Goal: Task Accomplishment & Management: Manage account settings

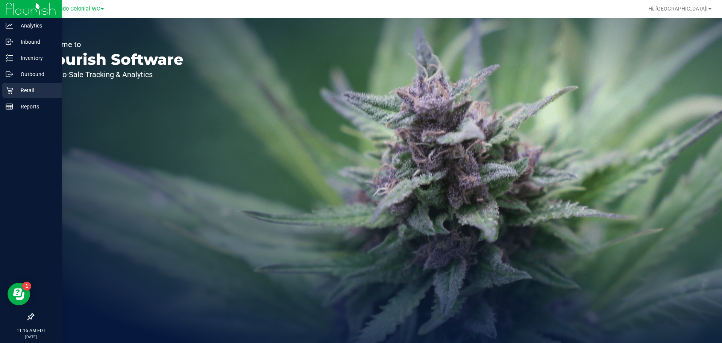
click at [27, 93] on p "Retail" at bounding box center [35, 90] width 45 height 9
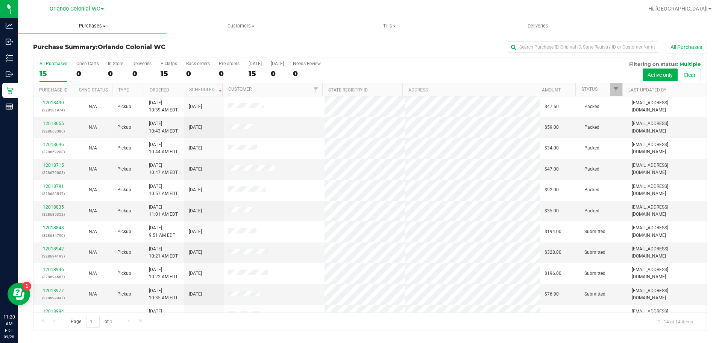
click at [93, 27] on span "Purchases" at bounding box center [92, 26] width 149 height 7
click at [80, 58] on li "Fulfillment" at bounding box center [92, 54] width 149 height 9
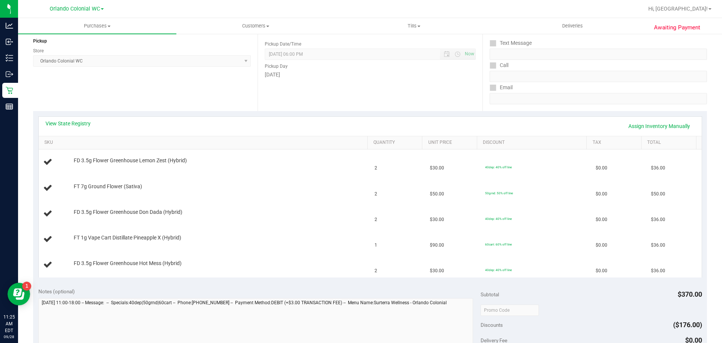
scroll to position [106, 0]
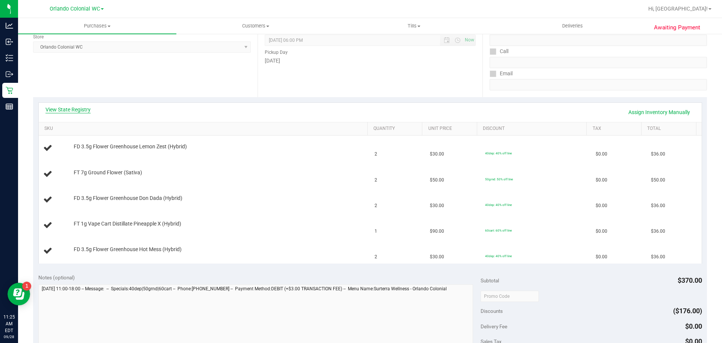
click at [76, 111] on link "View State Registry" at bounding box center [68, 110] width 45 height 8
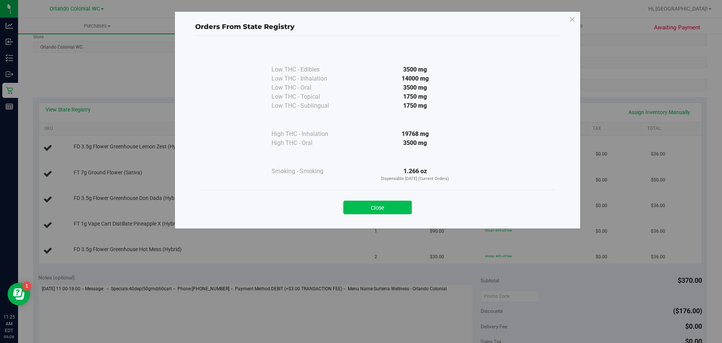
click at [356, 209] on button "Close" at bounding box center [377, 207] width 68 height 14
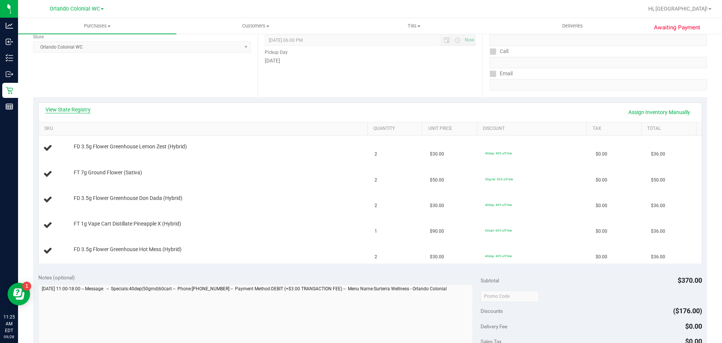
click at [77, 112] on link "View State Registry" at bounding box center [68, 110] width 45 height 8
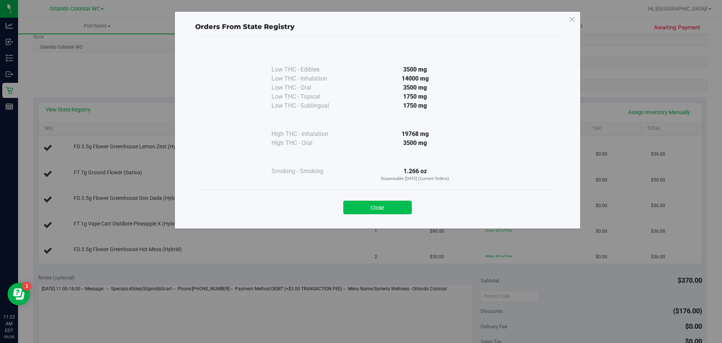
click at [384, 210] on button "Close" at bounding box center [377, 207] width 68 height 14
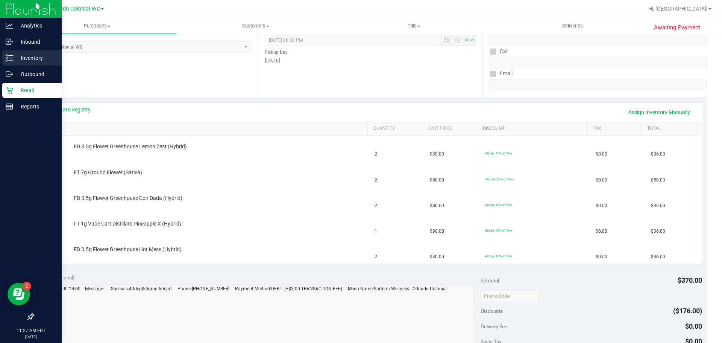
click at [22, 65] on link "Inventory" at bounding box center [31, 58] width 62 height 16
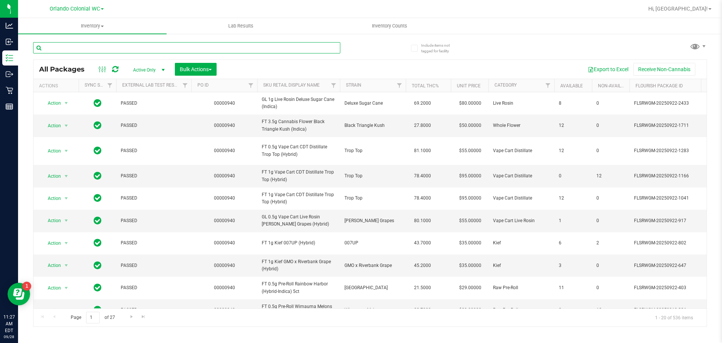
click at [115, 44] on input "text" at bounding box center [186, 47] width 307 height 11
paste input "FT 0.35g Pre-Roll (Sativa) 10ct"
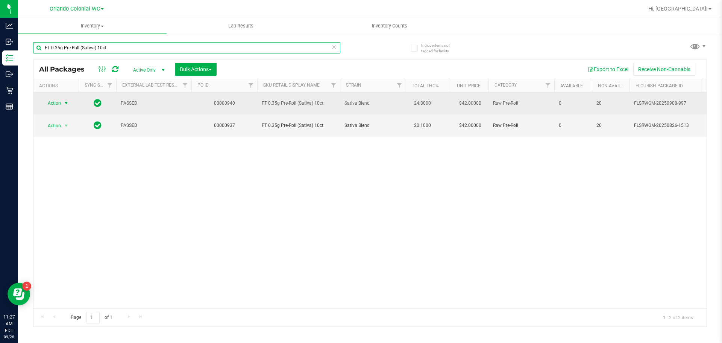
type input "FT 0.35g Pre-Roll (Sativa) 10ct"
click at [59, 100] on span "Action" at bounding box center [51, 103] width 20 height 11
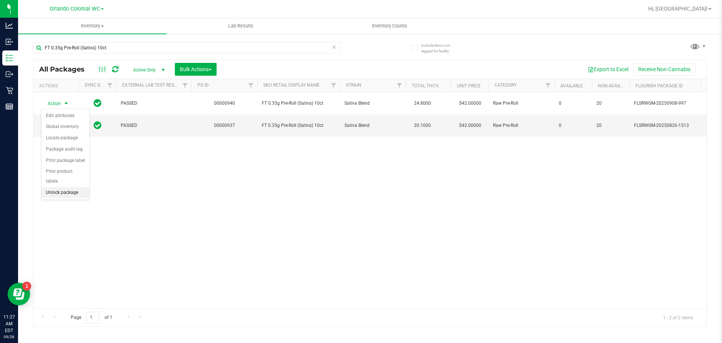
click at [64, 187] on li "Unlock package" at bounding box center [65, 192] width 48 height 11
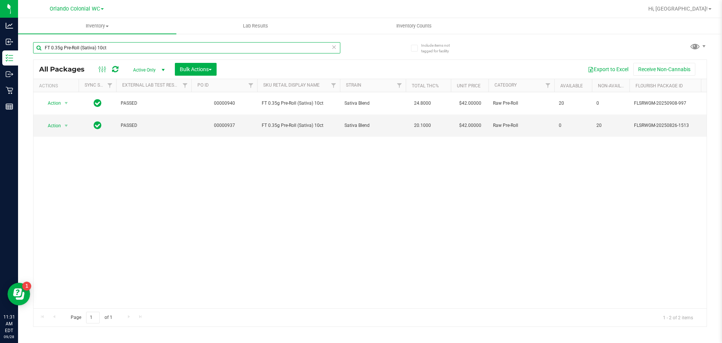
click at [150, 50] on input "FT 0.35g Pre-Roll (Sativa) 10ct" at bounding box center [186, 47] width 307 height 11
click at [149, 50] on input "FT 0.35g Pre-Roll (Sativa) 10ct" at bounding box center [186, 47] width 307 height 11
click at [148, 50] on input "FT 0.35g Pre-Roll (Sativa) 10ct" at bounding box center [186, 47] width 307 height 11
paste input "g Vape Pen Distillate Pisces Ascending (Indica)"
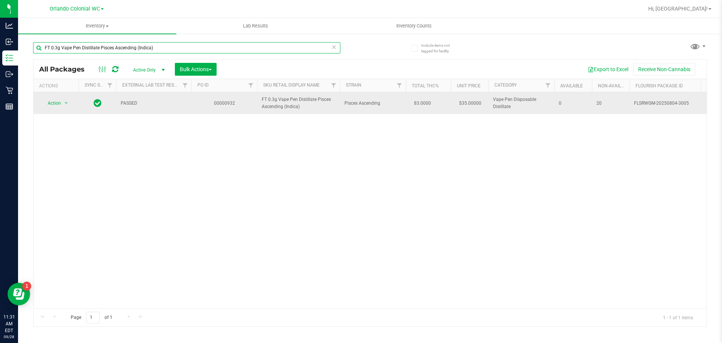
type input "FT 0.3g Vape Pen Distillate Pisces Ascending (Indica)"
click at [55, 106] on span "Action" at bounding box center [51, 103] width 20 height 11
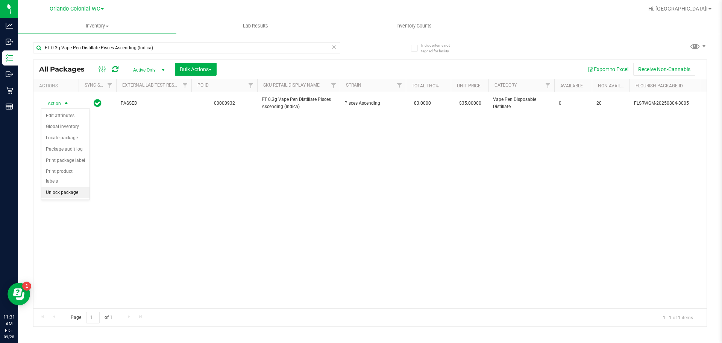
click at [61, 187] on li "Unlock package" at bounding box center [65, 192] width 48 height 11
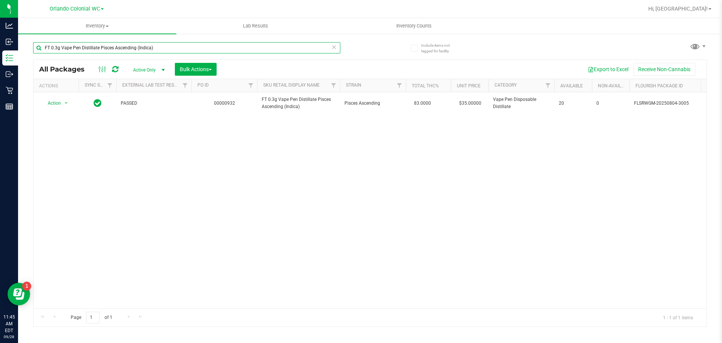
click at [164, 42] on input "FT 0.3g Vape Pen Distillate Pisces Ascending (Indica)" at bounding box center [186, 47] width 307 height 11
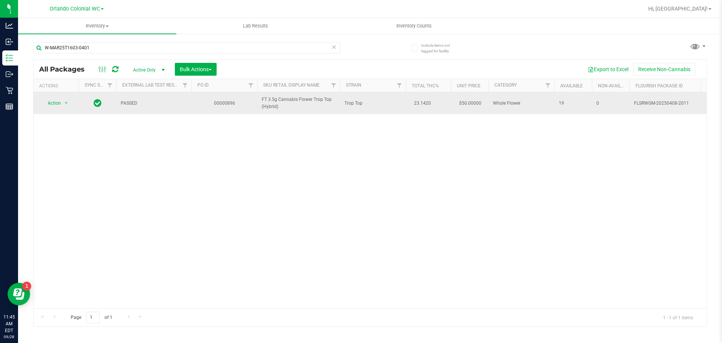
click at [282, 99] on span "FT 3.5g Cannabis Flower Trop Top (Hybrid)" at bounding box center [299, 103] width 74 height 14
copy tr "FT 3.5g Cannabis Flower Trop Top (Hybrid)"
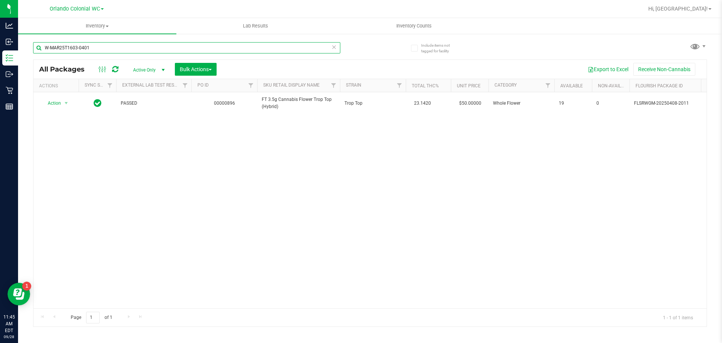
click at [177, 43] on input "W-MAR25T1603-0401" at bounding box center [186, 47] width 307 height 11
click at [178, 43] on input "W-MAR25T1603-0401" at bounding box center [186, 47] width 307 height 11
click at [145, 51] on input "W-MAR25T1603-0401" at bounding box center [186, 47] width 307 height 11
click at [144, 51] on input "W-MAR25T1603-0401" at bounding box center [186, 47] width 307 height 11
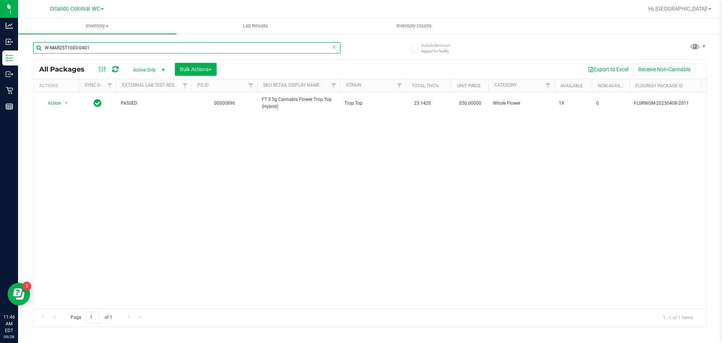
click at [144, 51] on input "W-MAR25T1603-0401" at bounding box center [186, 47] width 307 height 11
click at [127, 50] on input "W-MAR25T1603-0401" at bounding box center [186, 47] width 307 height 11
click at [126, 50] on input "W-MAR25T1603-0401" at bounding box center [186, 47] width 307 height 11
click at [120, 51] on input "W-MAR25T1603-0401" at bounding box center [186, 47] width 307 height 11
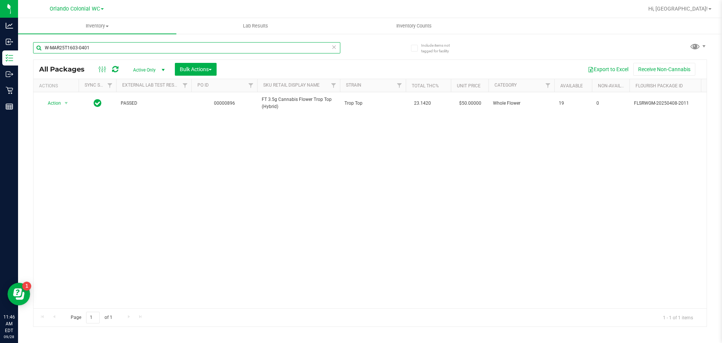
click at [120, 51] on input "W-MAR25T1603-0401" at bounding box center [186, 47] width 307 height 11
paste input "FD 3.5g Flower Greenhouse Don Dada (Hybrid)"
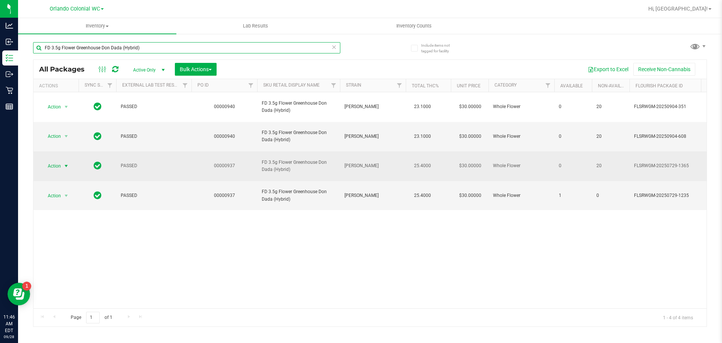
type input "FD 3.5g Flower Greenhouse Don Dada (Hybrid)"
click at [39, 161] on div "Action Action Edit attributes Global inventory Locate package Package audit log…" at bounding box center [56, 166] width 36 height 11
click at [56, 161] on span "Action" at bounding box center [51, 166] width 20 height 11
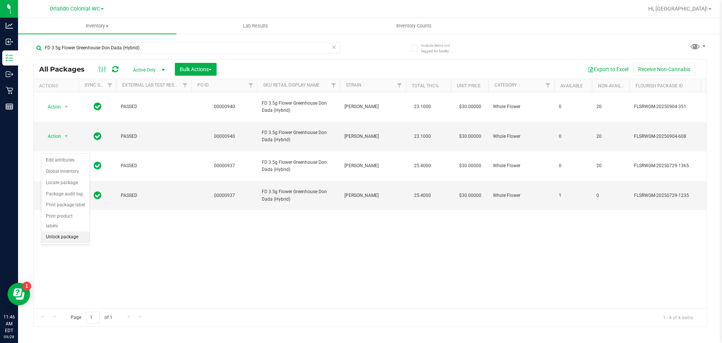
click at [60, 231] on li "Unlock package" at bounding box center [65, 236] width 48 height 11
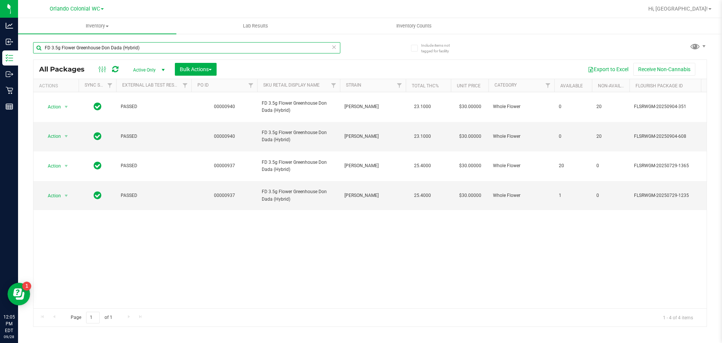
click at [153, 46] on input "FD 3.5g Flower Greenhouse Don Dada (Hybrid)" at bounding box center [186, 47] width 307 height 11
click at [152, 46] on input "FD 3.5g Flower Greenhouse Don Dada (Hybrid)" at bounding box center [186, 47] width 307 height 11
paste input "PK Trophy (Hybrid-Indica"
click at [152, 46] on input "FD 3.5g Flower Greenhouse PK Trophy (Hybrid-Indica)" at bounding box center [186, 47] width 307 height 11
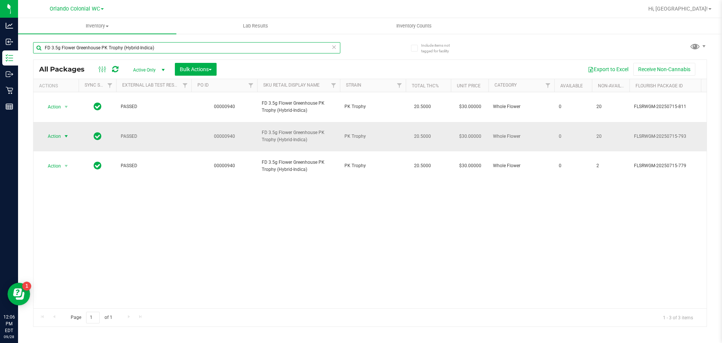
type input "FD 3.5g Flower Greenhouse PK Trophy (Hybrid-Indica)"
click at [63, 131] on span "select" at bounding box center [66, 136] width 9 height 11
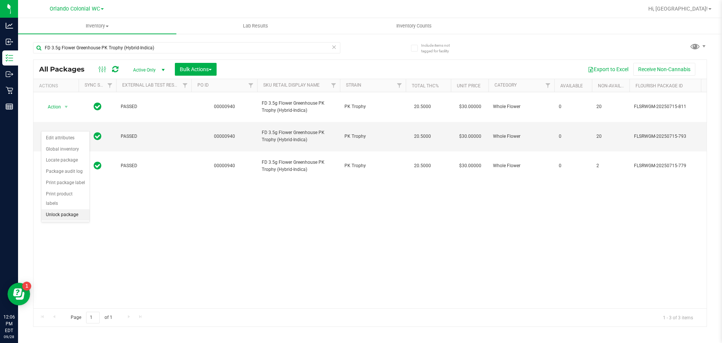
click at [77, 209] on li "Unlock package" at bounding box center [65, 214] width 48 height 11
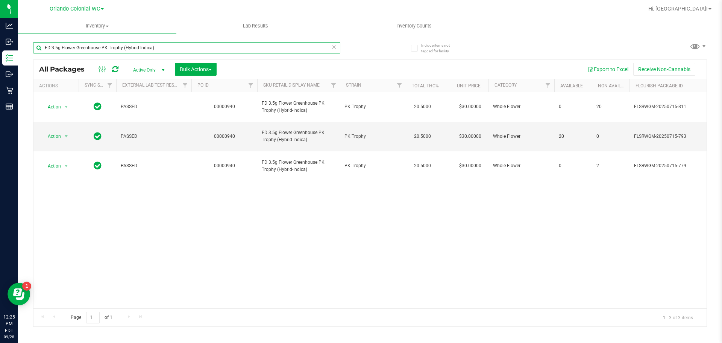
click at [167, 47] on input "FD 3.5g Flower Greenhouse PK Trophy (Hybrid-Indica)" at bounding box center [186, 47] width 307 height 11
paste input "SW 20mg Patch Calm (12.5:1 CBD:THC"
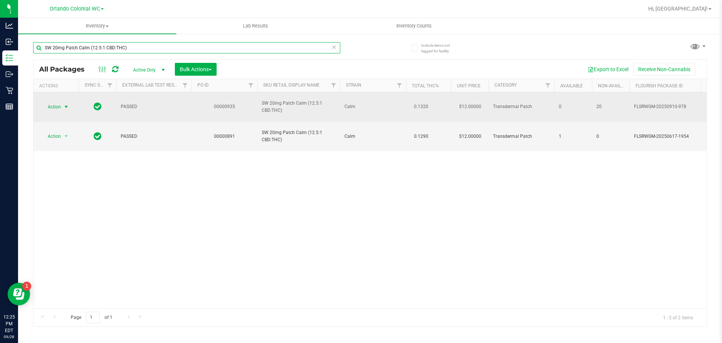
type input "SW 20mg Patch Calm (12.5:1 CBD:THC)"
click at [60, 102] on span "Action" at bounding box center [51, 107] width 20 height 11
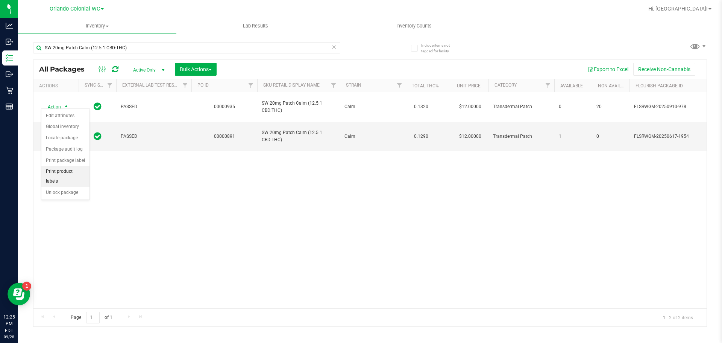
click at [77, 176] on li "Print product labels" at bounding box center [65, 176] width 48 height 21
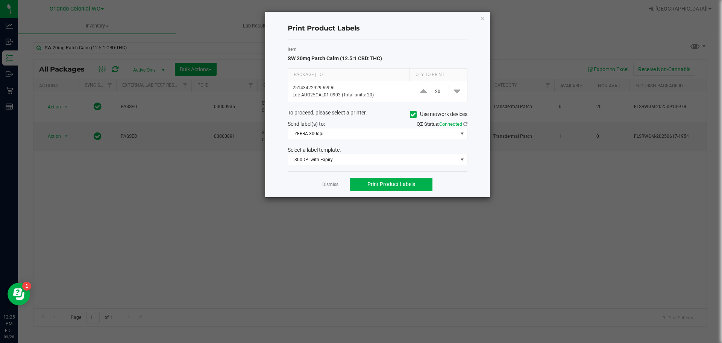
drag, startPoint x: 326, startPoint y: 184, endPoint x: 330, endPoint y: 193, distance: 10.3
click at [326, 184] on link "Dismiss" at bounding box center [330, 184] width 16 height 6
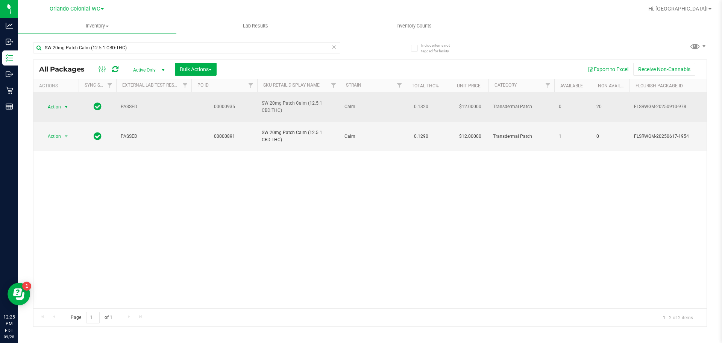
drag, startPoint x: 56, startPoint y: 110, endPoint x: 52, endPoint y: 106, distance: 5.6
click at [54, 108] on td "Action Action Edit attributes Global inventory Locate package Package audit log…" at bounding box center [55, 107] width 45 height 30
click at [52, 104] on span "Action" at bounding box center [51, 107] width 20 height 11
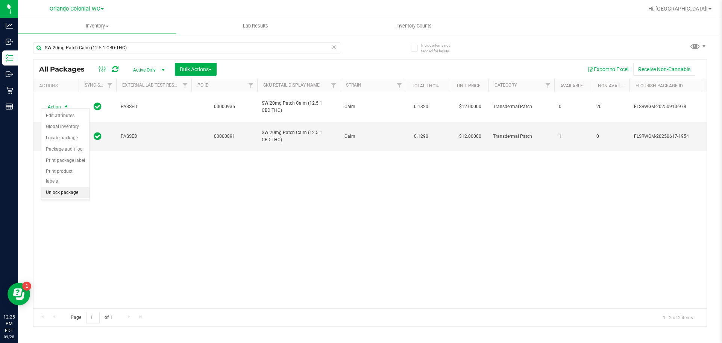
click at [73, 187] on li "Unlock package" at bounding box center [65, 192] width 48 height 11
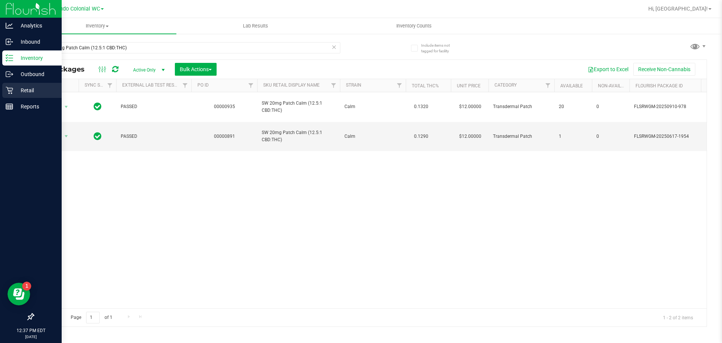
click at [11, 90] on icon at bounding box center [10, 90] width 8 height 8
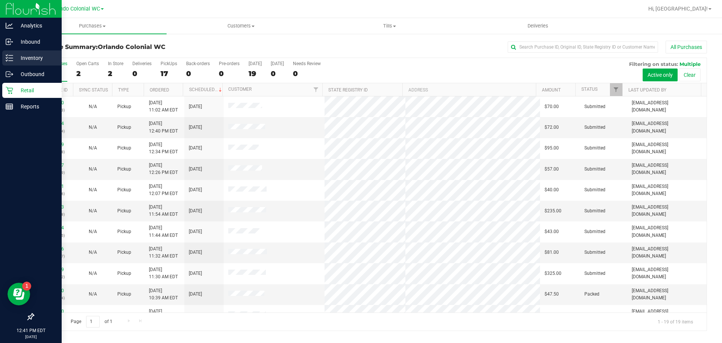
click at [21, 62] on div "Inventory" at bounding box center [31, 57] width 59 height 15
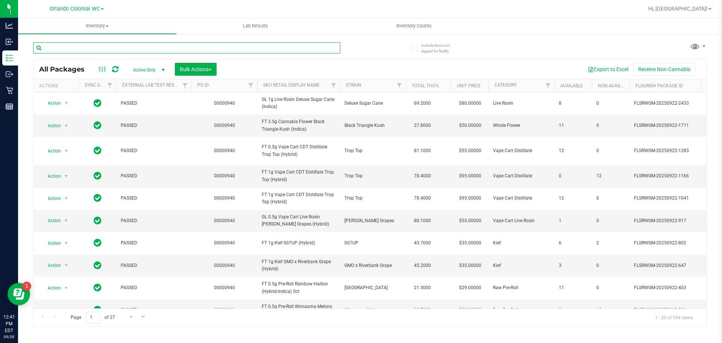
click at [99, 48] on input "text" at bounding box center [186, 47] width 307 height 11
drag, startPoint x: 140, startPoint y: 50, endPoint x: 120, endPoint y: 34, distance: 26.0
click at [140, 50] on input "text" at bounding box center [186, 47] width 307 height 11
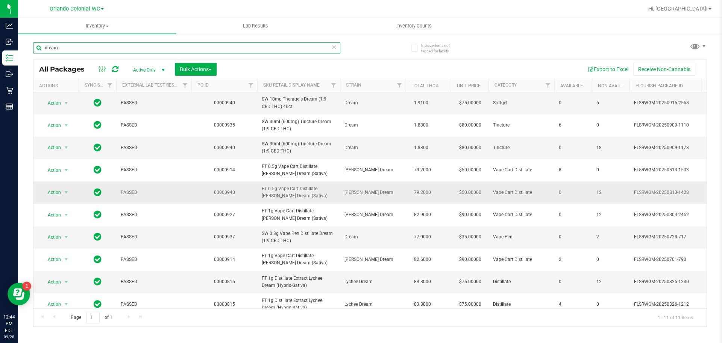
scroll to position [35, 0]
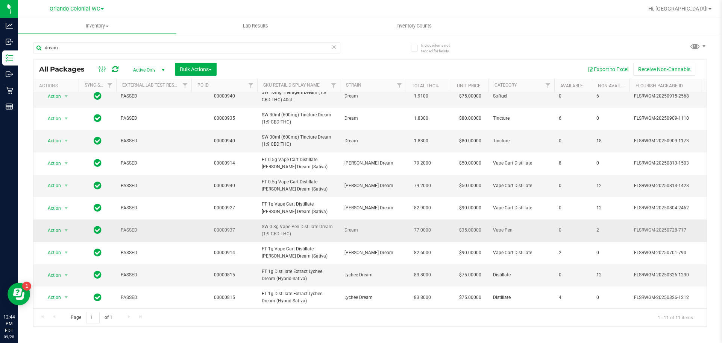
click at [297, 223] on span "SW 0.3g Vape Pen Distillate Dream (1:9 CBD:THC)" at bounding box center [299, 230] width 74 height 14
click at [296, 223] on span "SW 0.3g Vape Pen Distillate Dream (1:9 CBD:THC)" at bounding box center [299, 230] width 74 height 14
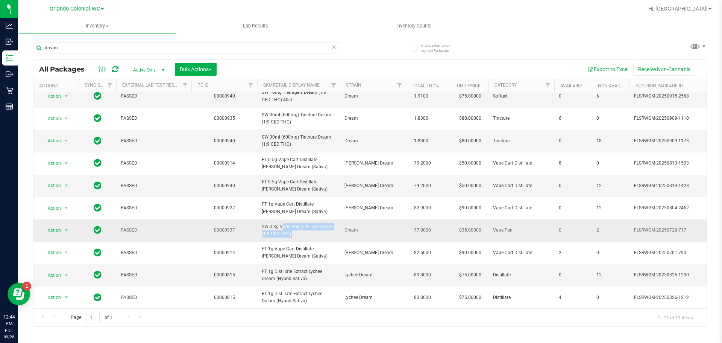
click at [297, 223] on span "SW 0.3g Vape Pen Distillate Dream (1:9 CBD:THC)" at bounding box center [299, 230] width 74 height 14
click at [228, 41] on div "dream" at bounding box center [201, 47] width 337 height 24
drag, startPoint x: 228, startPoint y: 41, endPoint x: 223, endPoint y: 47, distance: 8.0
click at [227, 42] on div "dream" at bounding box center [201, 47] width 337 height 24
click at [222, 48] on input "dream" at bounding box center [186, 47] width 307 height 11
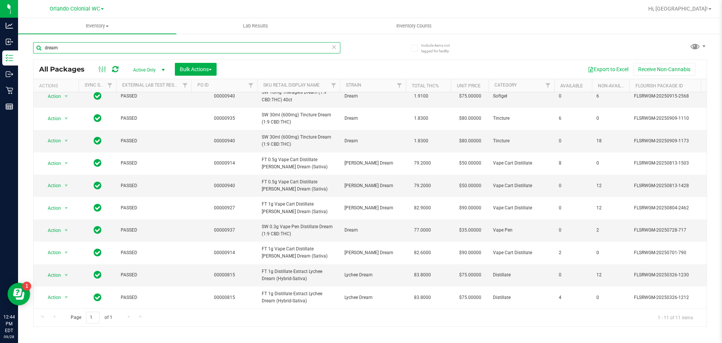
click at [222, 48] on input "dream" at bounding box center [186, 47] width 307 height 11
click at [222, 49] on input "dream" at bounding box center [186, 47] width 307 height 11
paste input "SW 0.3g Vape Pen Distillate Dream (1:9 CBD:THC)"
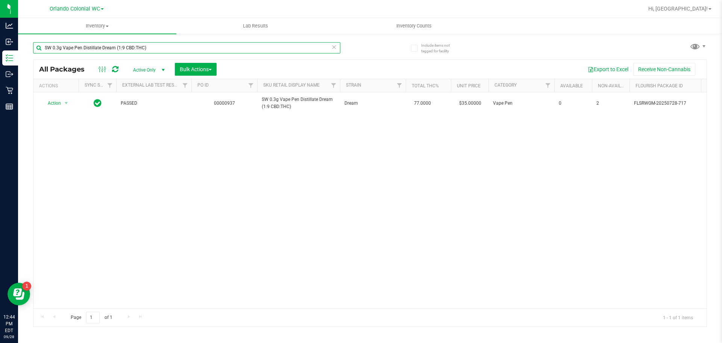
type input "SW 0.3g Vape Pen Distillate Dream (1:9 CBD:THC)"
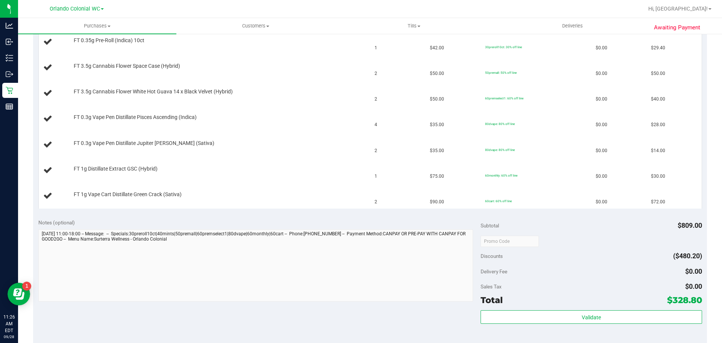
scroll to position [414, 0]
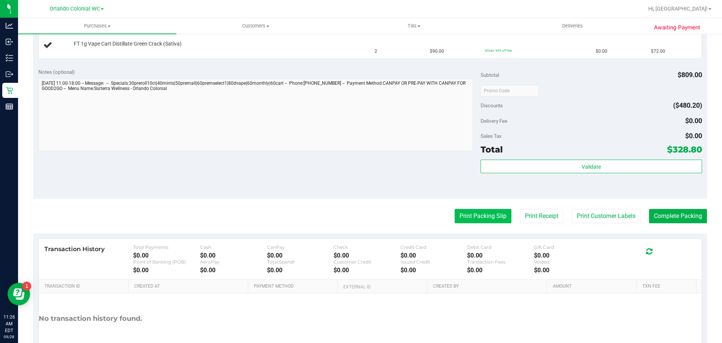
click at [490, 217] on button "Print Packing Slip" at bounding box center [483, 216] width 57 height 14
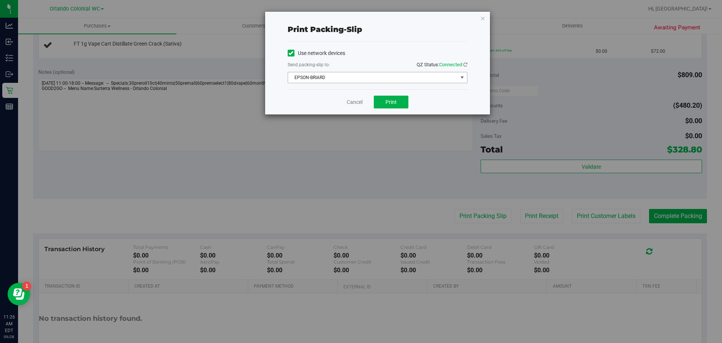
click at [372, 80] on span "EPSON-BRIARD" at bounding box center [373, 77] width 170 height 11
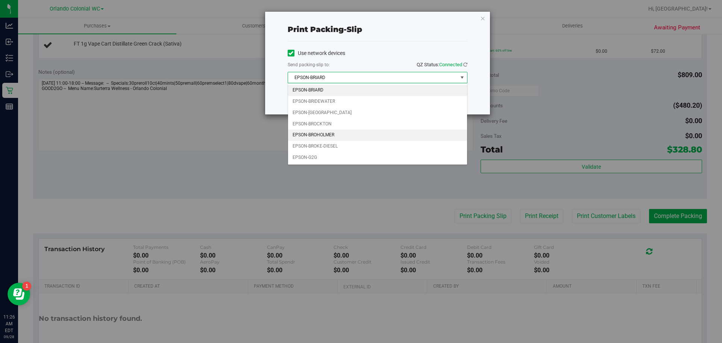
click at [343, 136] on li "EPSON-BROHOLMER" at bounding box center [377, 134] width 179 height 11
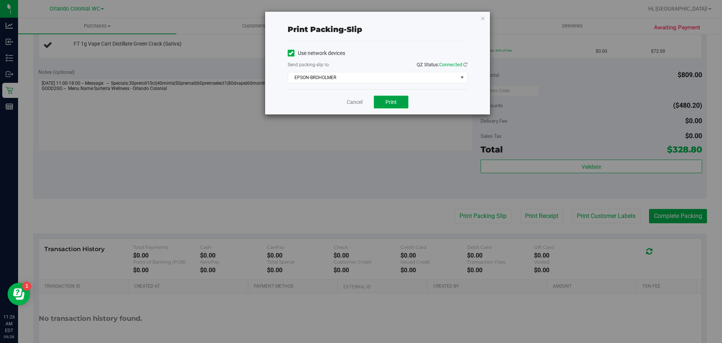
click at [388, 103] on span "Print" at bounding box center [390, 102] width 11 height 6
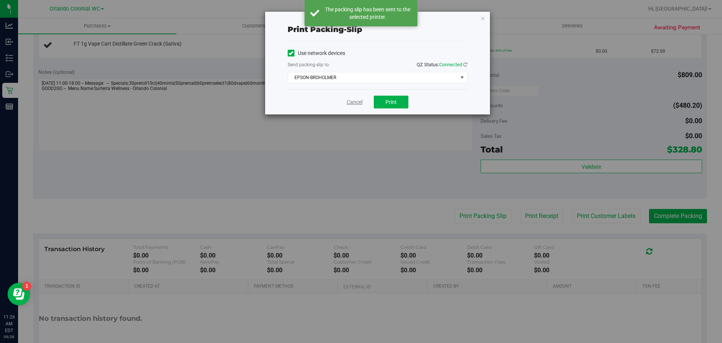
click at [354, 105] on link "Cancel" at bounding box center [355, 102] width 16 height 8
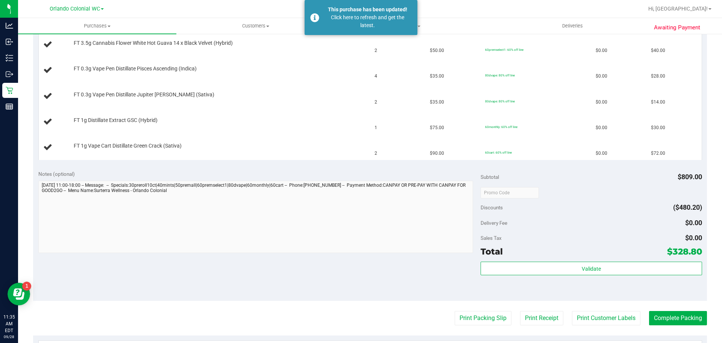
scroll to position [376, 0]
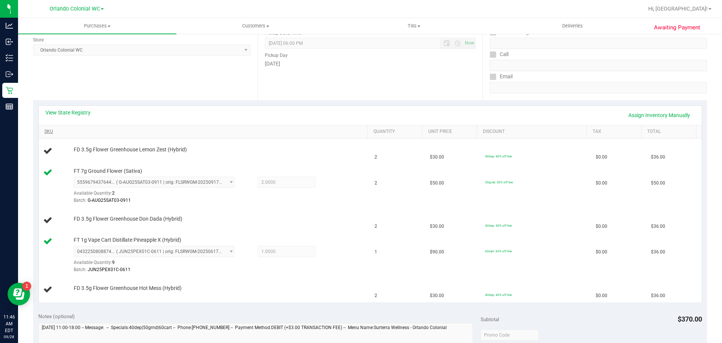
scroll to position [150, 0]
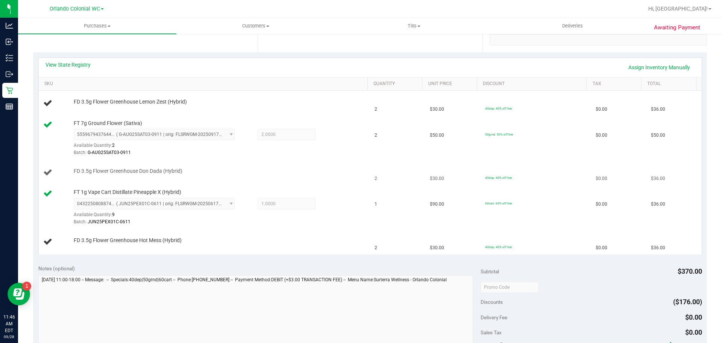
click at [156, 168] on span "FD 3.5g Flower Greenhouse Don Dada (Hybrid)" at bounding box center [128, 170] width 109 height 7
copy div "FD 3.5g Flower Greenhouse Don Dada (Hybrid)"
click at [217, 162] on td "FD 3.5g Flower Greenhouse Don Dada (Hybrid)" at bounding box center [205, 173] width 332 height 26
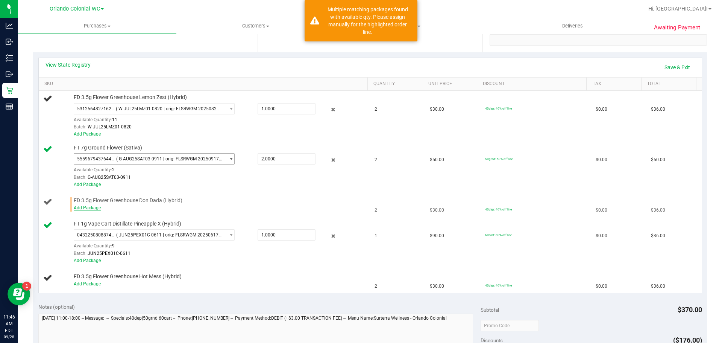
click at [86, 209] on link "Add Package" at bounding box center [87, 207] width 27 height 5
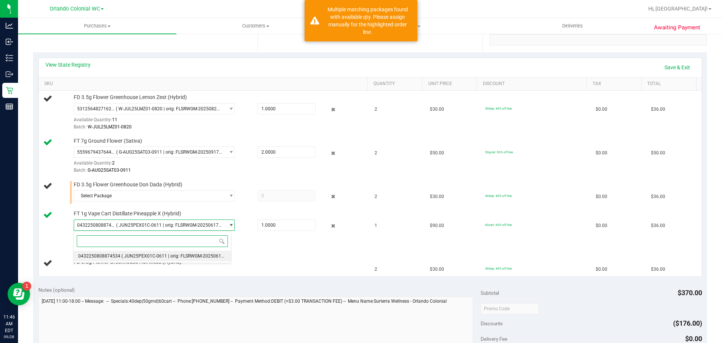
click at [108, 258] on span "0432250808874534" at bounding box center [99, 255] width 42 height 5
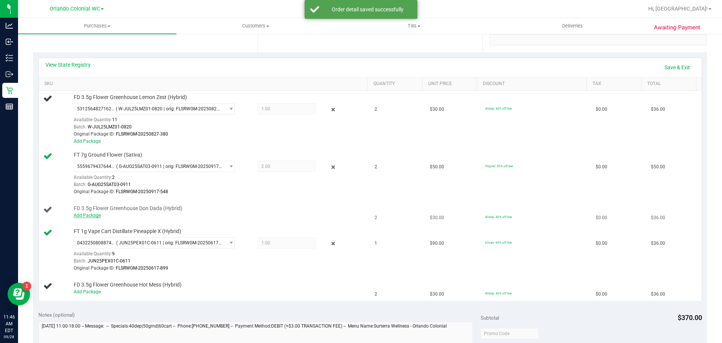
click at [85, 216] on link "Add Package" at bounding box center [87, 214] width 27 height 5
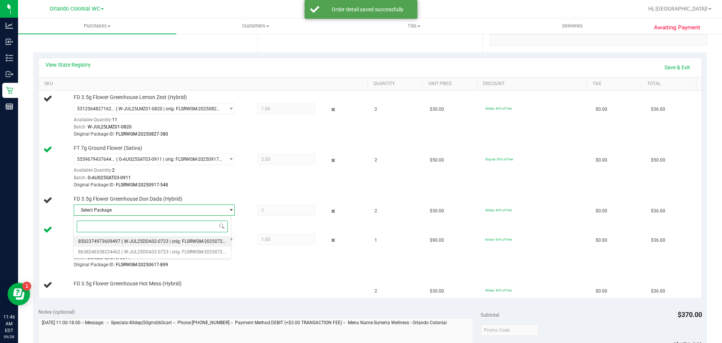
click at [113, 241] on span "8502374973609497" at bounding box center [99, 240] width 42 height 5
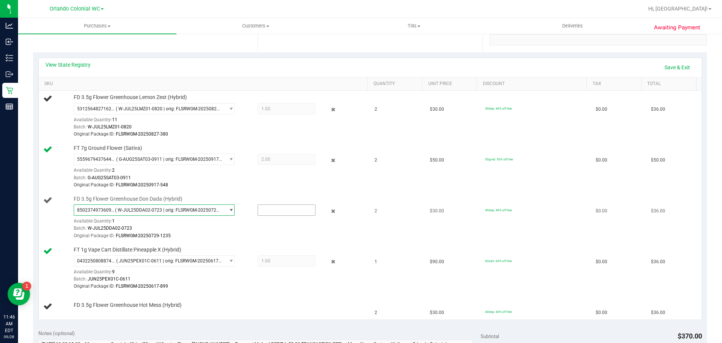
click at [272, 212] on input "text" at bounding box center [286, 210] width 57 height 11
type input "1"
click at [208, 237] on div "Original Package ID: FLSRWGM-20250729-1235" at bounding box center [219, 235] width 290 height 7
type input "1.0000"
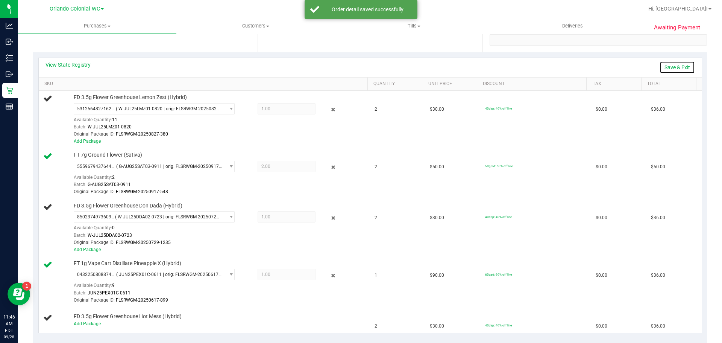
click at [670, 66] on link "Save & Exit" at bounding box center [677, 67] width 35 height 13
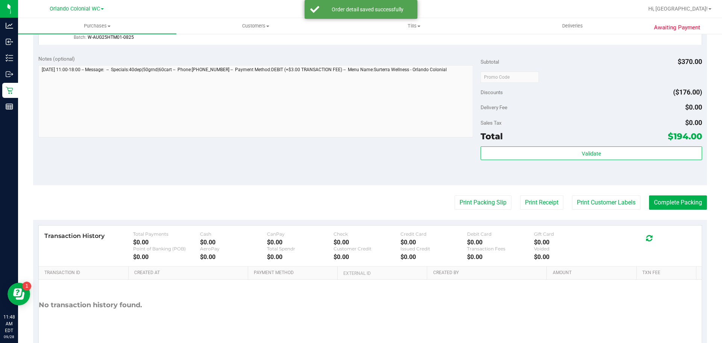
scroll to position [505, 0]
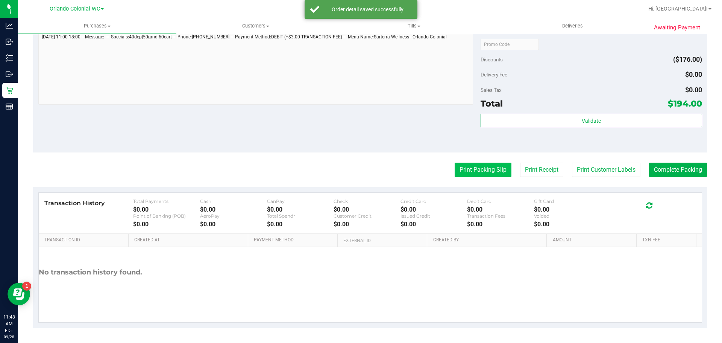
click at [483, 168] on button "Print Packing Slip" at bounding box center [483, 169] width 57 height 14
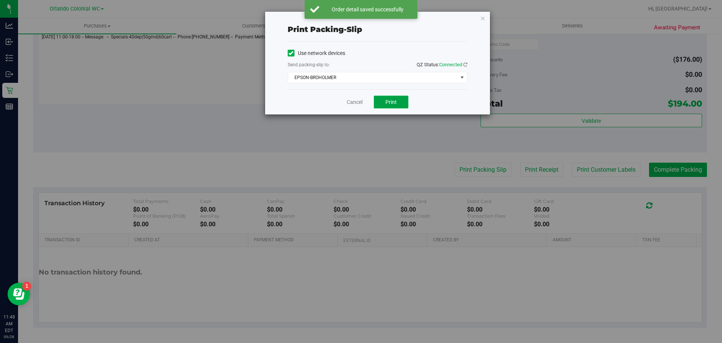
click at [394, 108] on button "Print" at bounding box center [391, 102] width 35 height 13
click at [353, 103] on link "Cancel" at bounding box center [355, 102] width 16 height 8
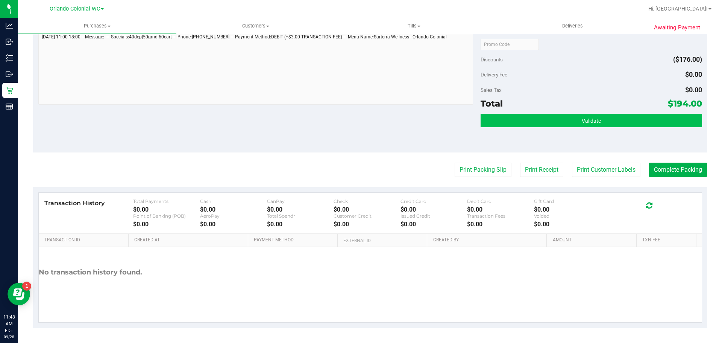
click at [582, 119] on span "Validate" at bounding box center [591, 121] width 19 height 6
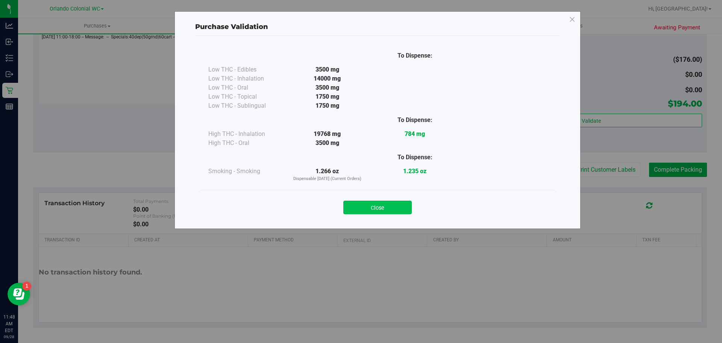
click at [387, 206] on button "Close" at bounding box center [377, 207] width 68 height 14
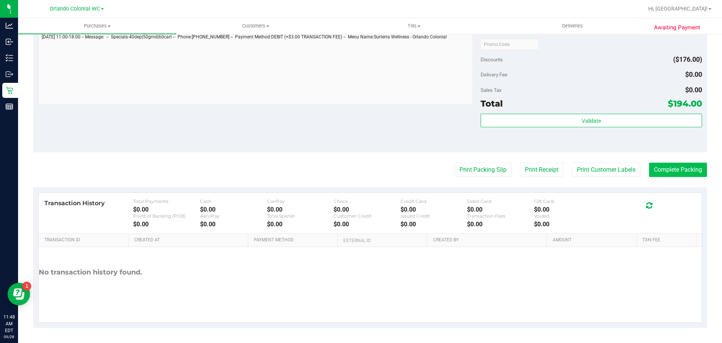
click at [674, 177] on button "Complete Packing" at bounding box center [678, 169] width 58 height 14
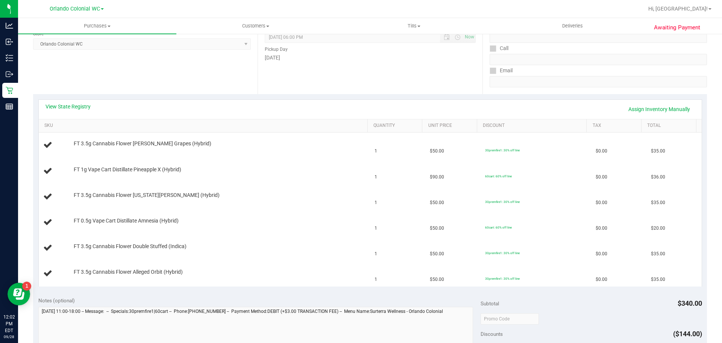
scroll to position [150, 0]
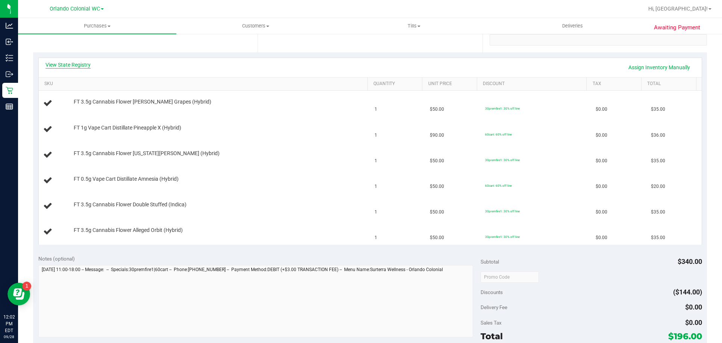
click at [71, 65] on link "View State Registry" at bounding box center [68, 65] width 45 height 8
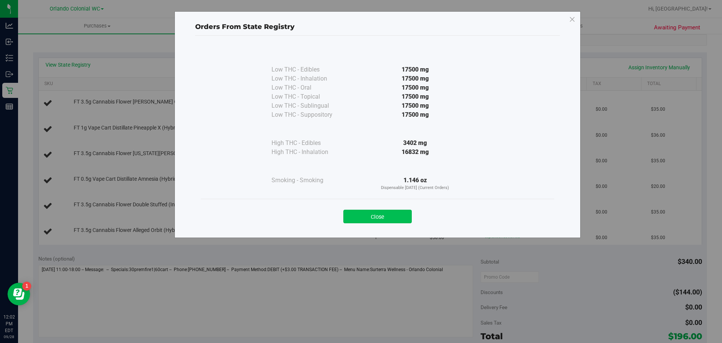
click at [375, 221] on button "Close" at bounding box center [377, 216] width 68 height 14
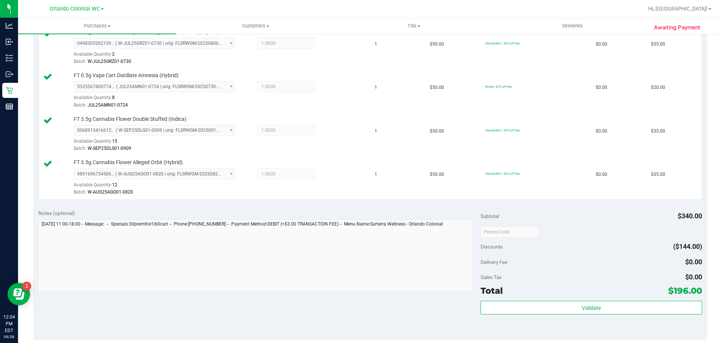
scroll to position [414, 0]
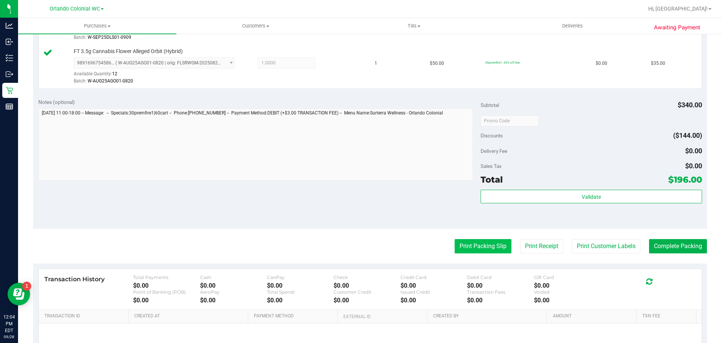
click at [469, 240] on button "Print Packing Slip" at bounding box center [483, 246] width 57 height 14
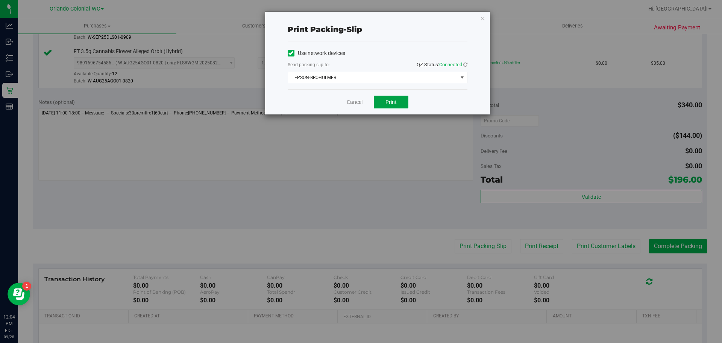
click at [402, 101] on button "Print" at bounding box center [391, 102] width 35 height 13
click at [352, 103] on link "Cancel" at bounding box center [355, 102] width 16 height 8
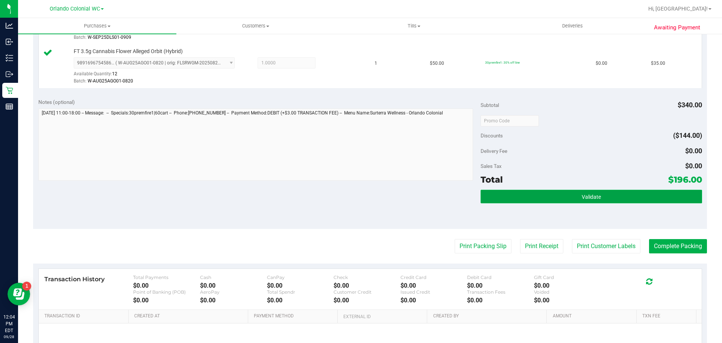
click at [574, 197] on button "Validate" at bounding box center [591, 197] width 221 height 14
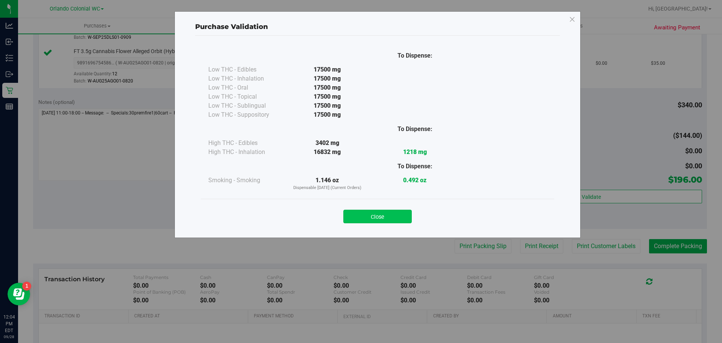
click at [384, 214] on button "Close" at bounding box center [377, 216] width 68 height 14
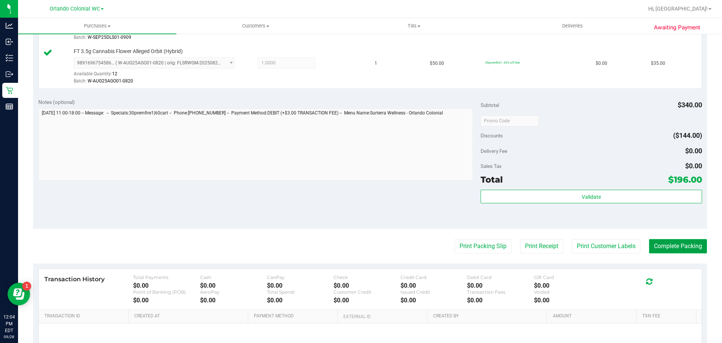
click at [684, 250] on button "Complete Packing" at bounding box center [678, 246] width 58 height 14
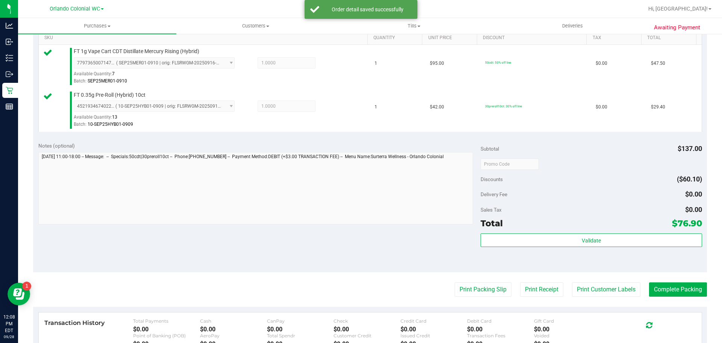
scroll to position [199, 0]
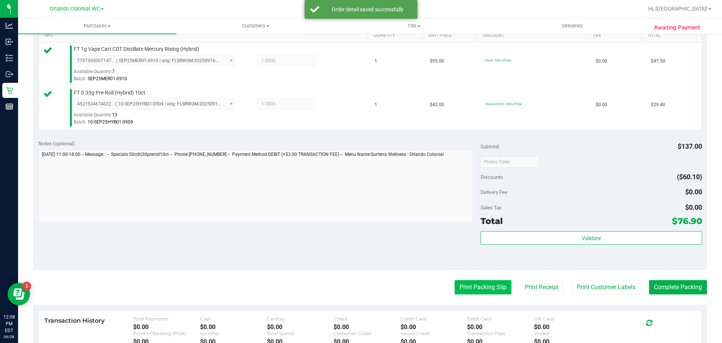
click at [480, 292] on button "Print Packing Slip" at bounding box center [483, 287] width 57 height 14
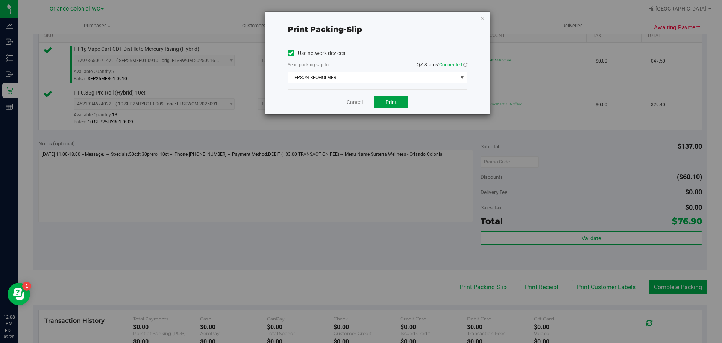
click at [378, 103] on button "Print" at bounding box center [391, 102] width 35 height 13
click at [350, 102] on link "Cancel" at bounding box center [355, 102] width 16 height 8
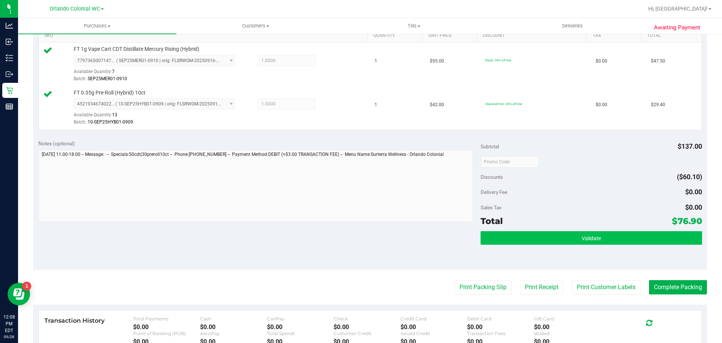
click at [594, 243] on button "Validate" at bounding box center [591, 238] width 221 height 14
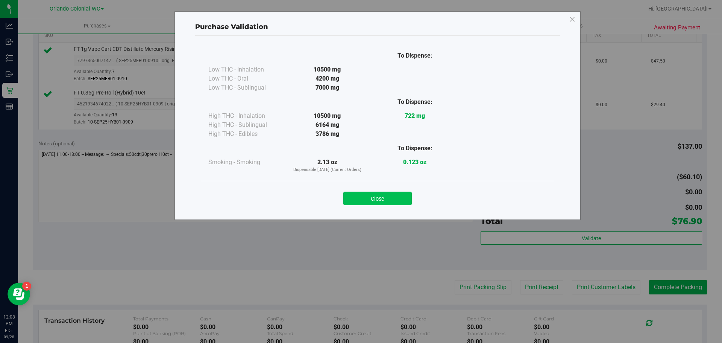
click at [397, 204] on button "Close" at bounding box center [377, 198] width 68 height 14
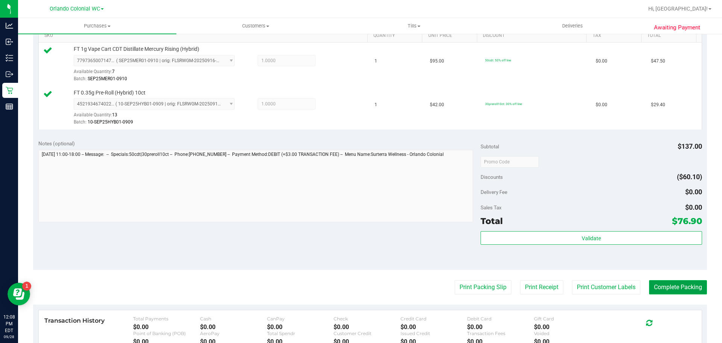
click at [674, 293] on button "Complete Packing" at bounding box center [678, 287] width 58 height 14
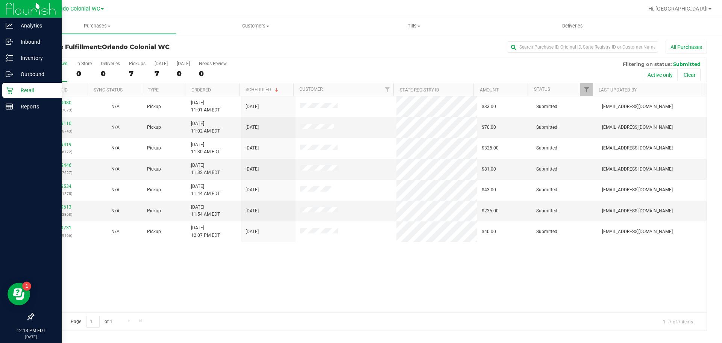
click at [29, 88] on p "Retail" at bounding box center [35, 90] width 45 height 9
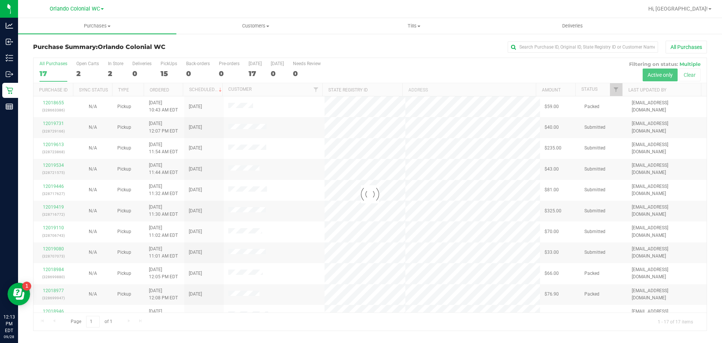
click at [110, 71] on div at bounding box center [369, 194] width 673 height 272
click at [110, 74] on div at bounding box center [369, 194] width 673 height 272
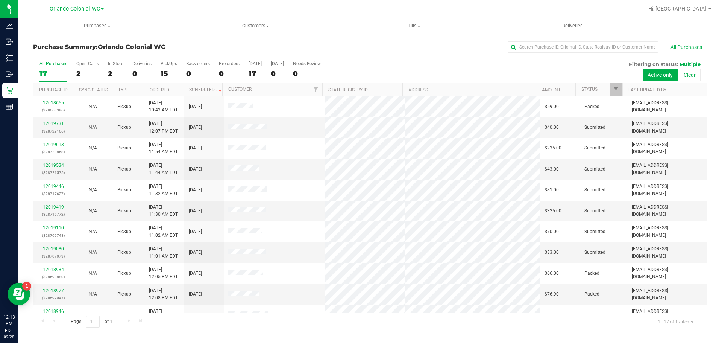
click at [110, 74] on div "2" at bounding box center [115, 73] width 15 height 9
click at [0, 0] on input "In Store 2" at bounding box center [0, 0] width 0 height 0
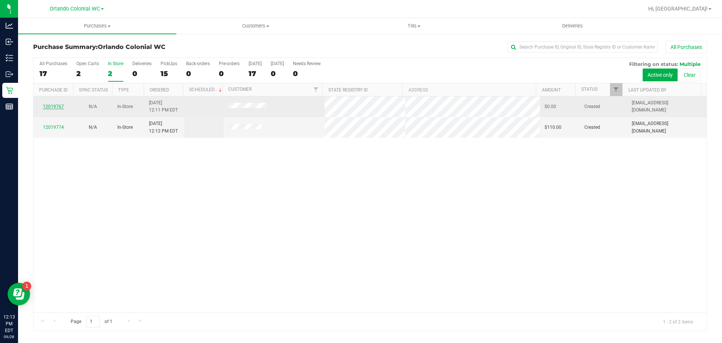
click at [61, 105] on link "12019767" at bounding box center [53, 106] width 21 height 5
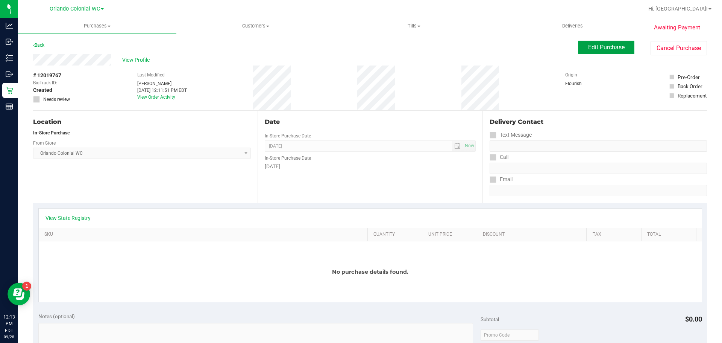
click at [593, 49] on span "Edit Purchase" at bounding box center [606, 47] width 36 height 7
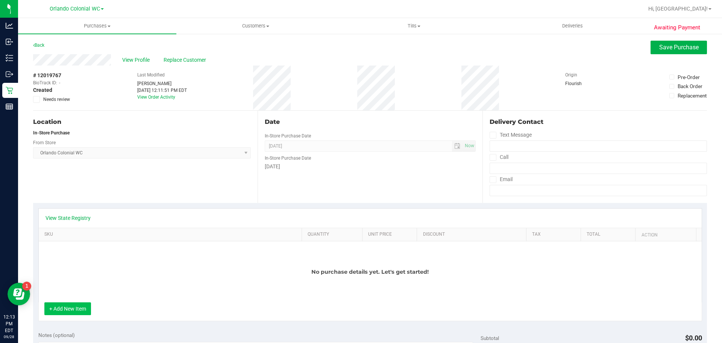
click at [71, 308] on button "+ Add New Item" at bounding box center [67, 308] width 47 height 13
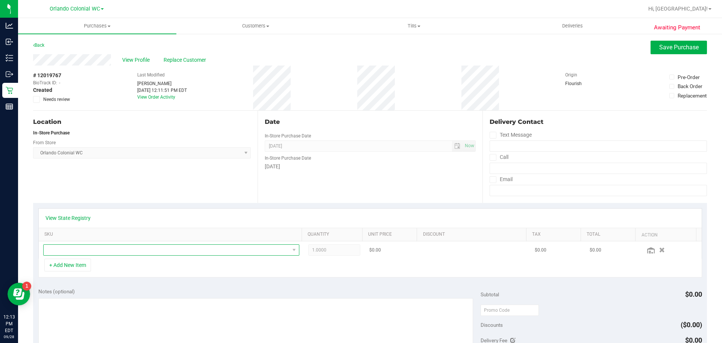
click at [99, 249] on span "NO DATA FOUND" at bounding box center [167, 249] width 246 height 11
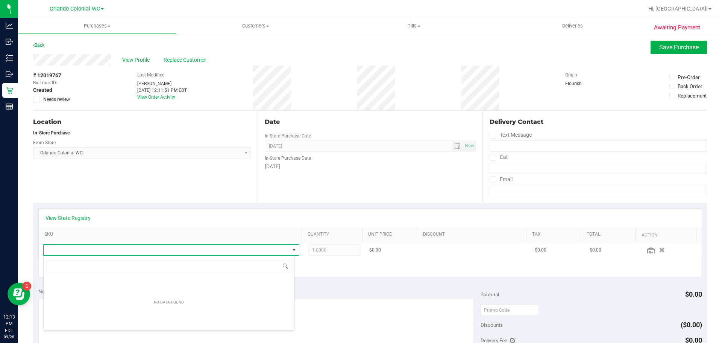
scroll to position [11, 249]
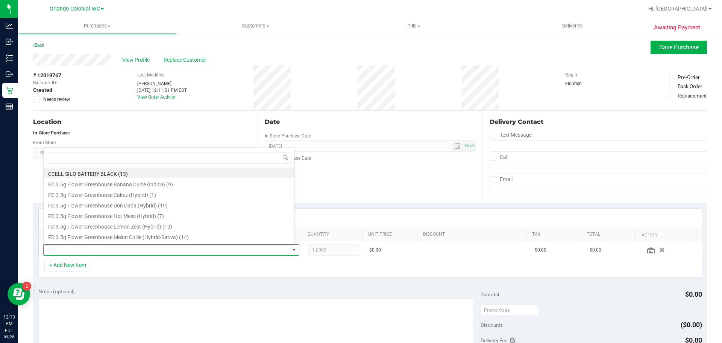
click at [160, 123] on div "Location" at bounding box center [142, 121] width 218 height 9
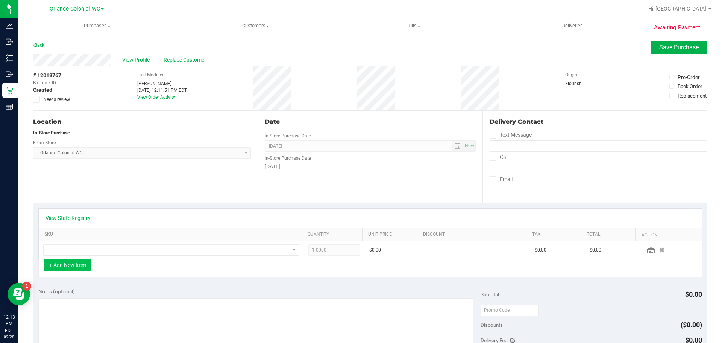
click at [78, 264] on button "+ Add New Item" at bounding box center [67, 264] width 47 height 13
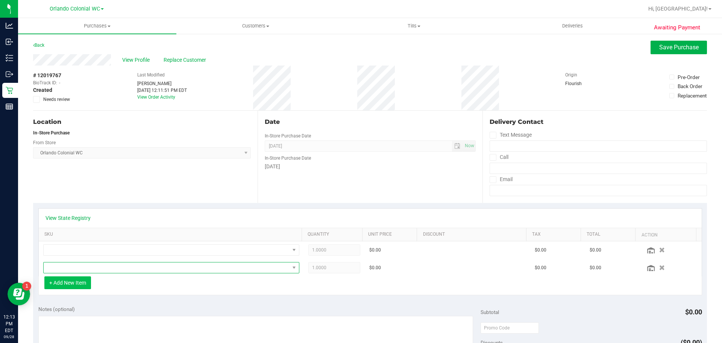
click at [78, 264] on span "NO DATA FOUND" at bounding box center [167, 267] width 246 height 11
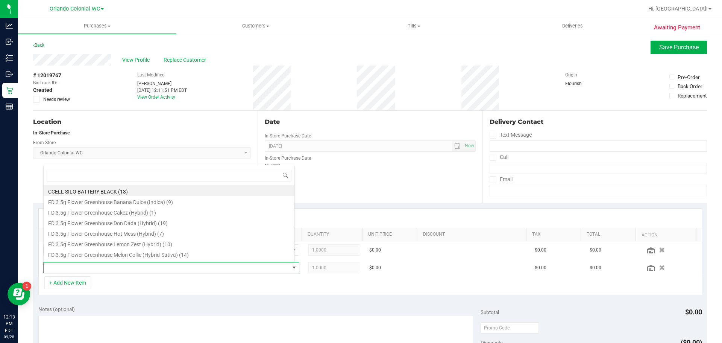
click at [108, 290] on div "+ Add New Item" at bounding box center [370, 285] width 664 height 19
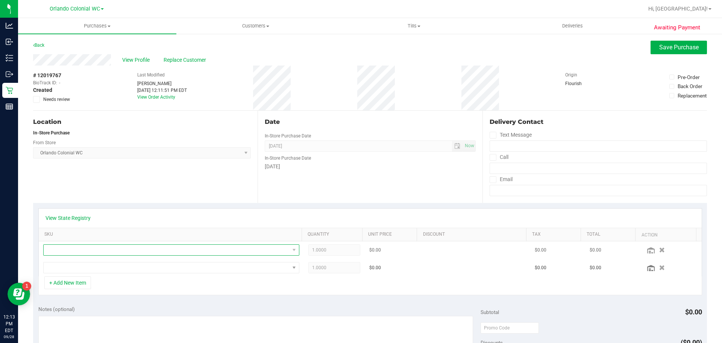
click at [201, 252] on span "NO DATA FOUND" at bounding box center [167, 249] width 246 height 11
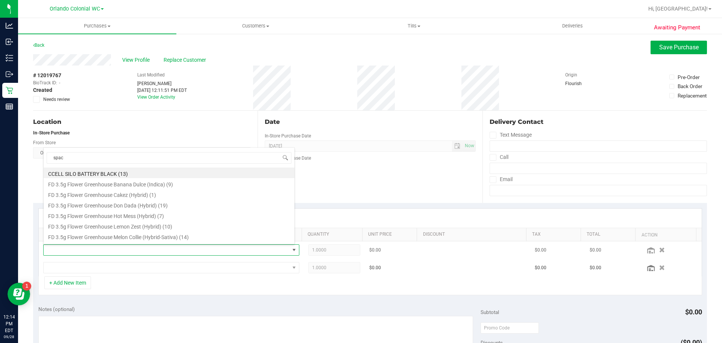
type input "space"
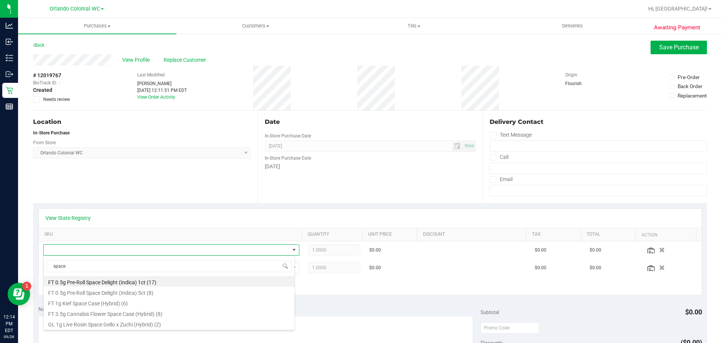
drag, startPoint x: 188, startPoint y: 317, endPoint x: 174, endPoint y: 296, distance: 25.1
click at [188, 317] on li "FT 3.5g Cannabis Flower Space Case (Hybrid) (8)" at bounding box center [169, 312] width 251 height 11
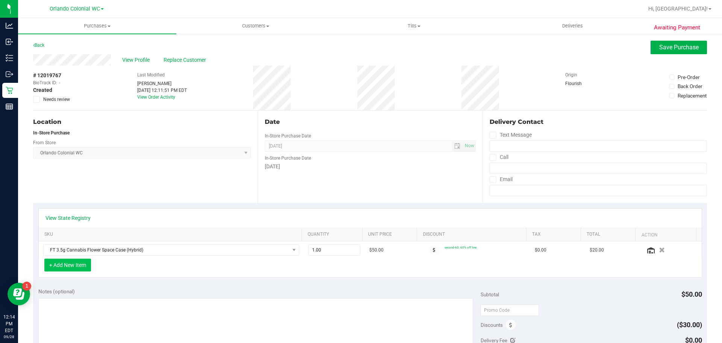
click at [79, 263] on button "+ Add New Item" at bounding box center [67, 264] width 47 height 13
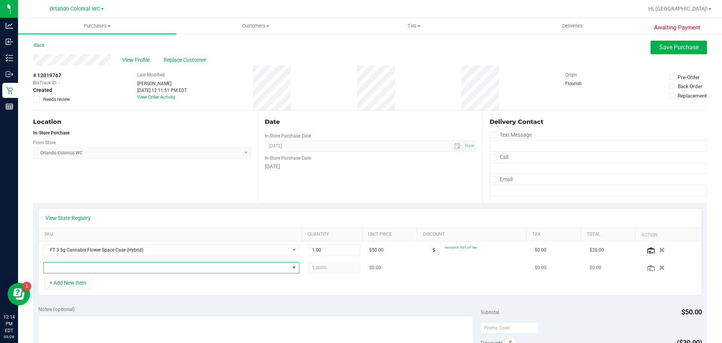
click at [108, 266] on span "NO DATA FOUND" at bounding box center [167, 267] width 246 height 11
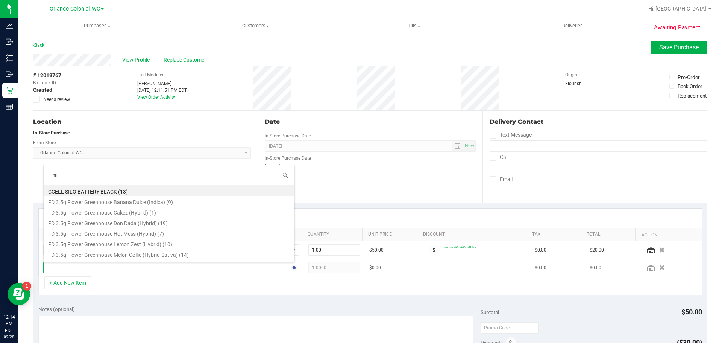
type input "frie"
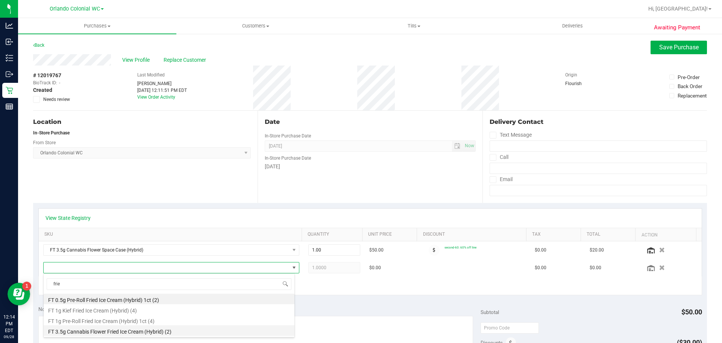
click at [164, 334] on li "FT 3.5g Cannabis Flower Fried Ice Cream (Hybrid) (2)" at bounding box center [169, 330] width 251 height 11
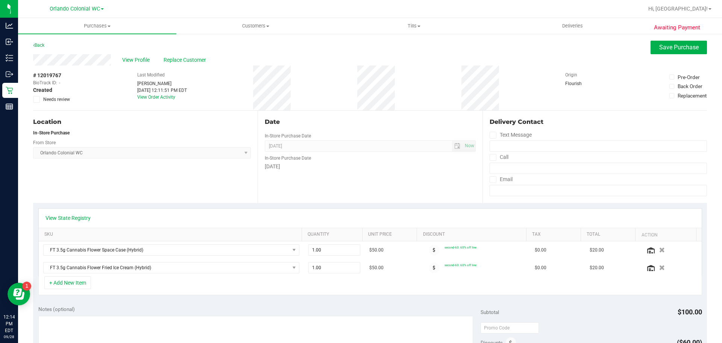
click at [132, 285] on div "+ Add New Item" at bounding box center [370, 285] width 664 height 19
click at [78, 289] on button "+ Add New Item" at bounding box center [67, 282] width 47 height 13
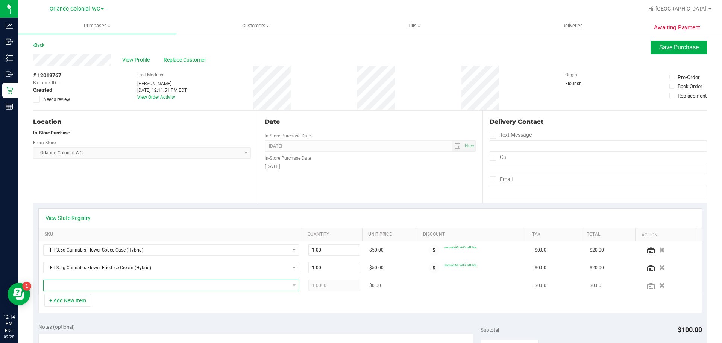
click at [123, 286] on span "NO DATA FOUND" at bounding box center [167, 285] width 246 height 11
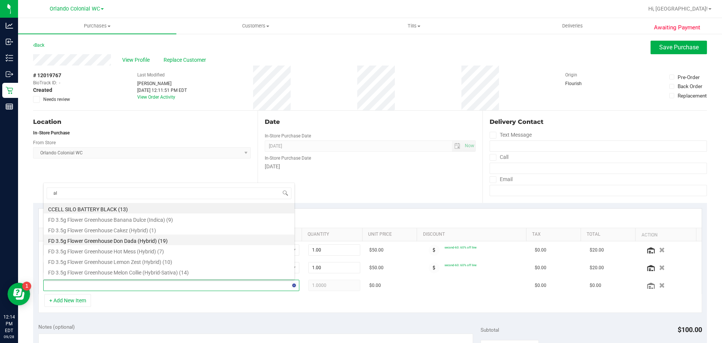
type input "all"
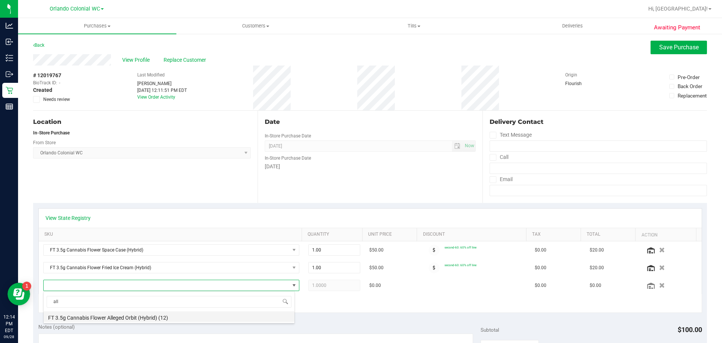
click at [180, 319] on li "FT 3.5g Cannabis Flower Alleged Orbit (Hybrid) (12)" at bounding box center [169, 316] width 251 height 11
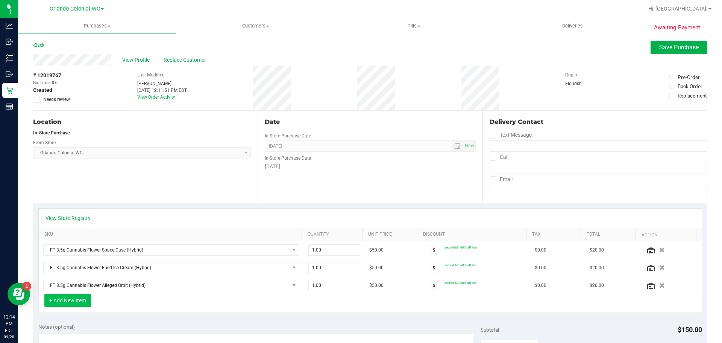
click at [70, 306] on button "+ Add New Item" at bounding box center [67, 300] width 47 height 13
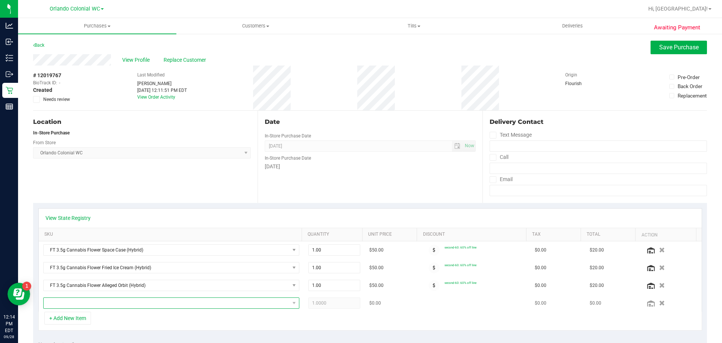
click at [114, 304] on span "NO DATA FOUND" at bounding box center [167, 302] width 246 height 11
type input "m"
type input "fue"
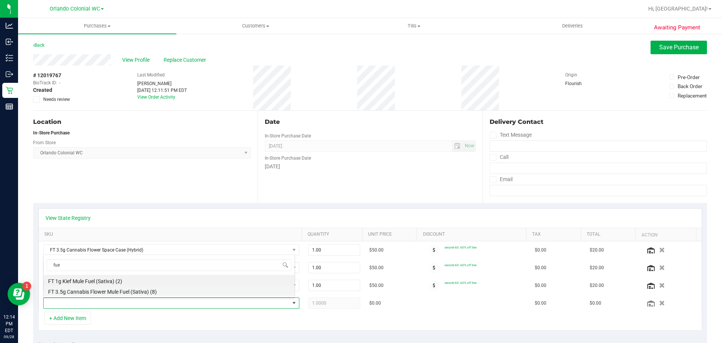
click at [167, 289] on li "FT 3.5g Cannabis Flower Mule Fuel (Sativa) (8)" at bounding box center [169, 290] width 251 height 11
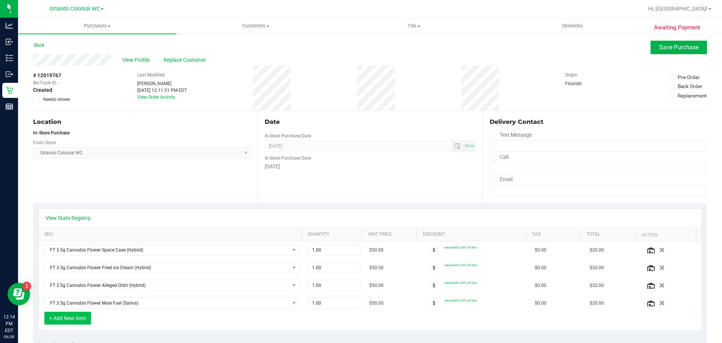
click at [85, 318] on button "+ Add New Item" at bounding box center [67, 317] width 47 height 13
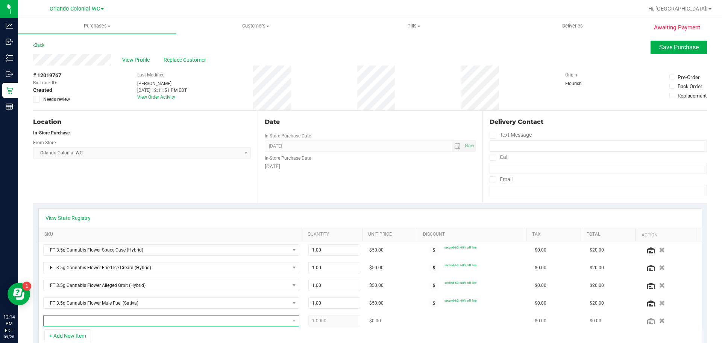
click at [107, 325] on span "NO DATA FOUND" at bounding box center [167, 320] width 246 height 11
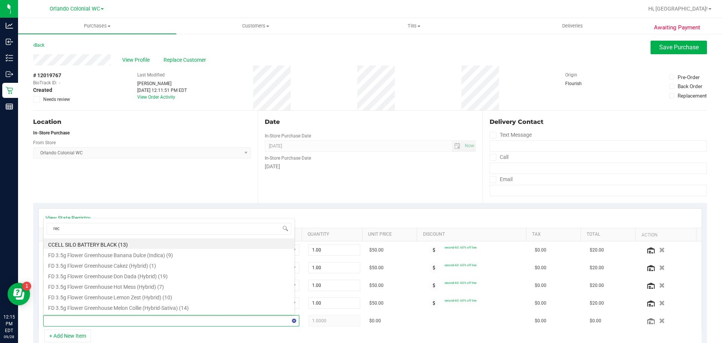
type input "reck"
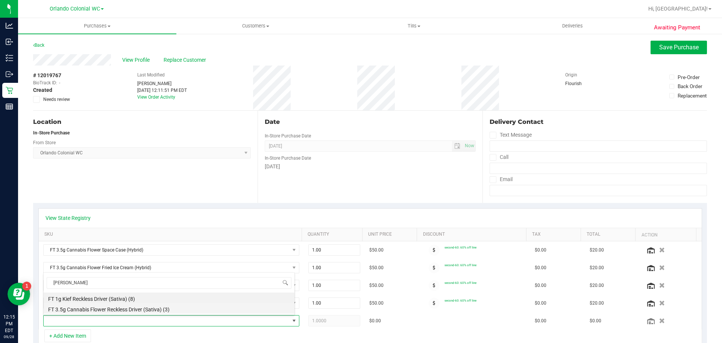
click at [154, 311] on li "FT 3.5g Cannabis Flower Reckless Driver (Sativa) (3)" at bounding box center [169, 308] width 251 height 11
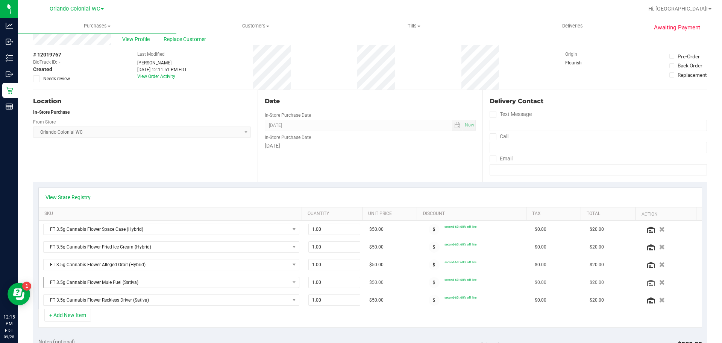
scroll to position [38, 0]
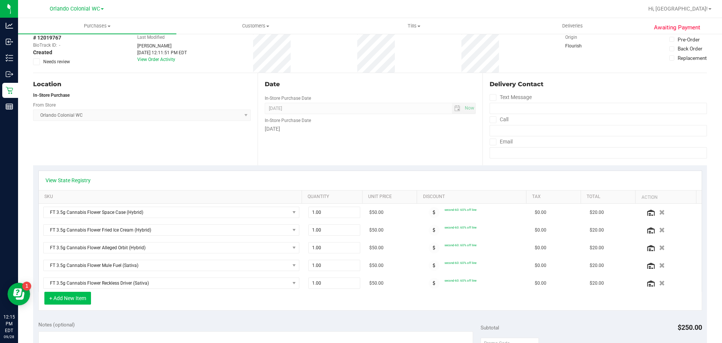
click at [76, 299] on button "+ Add New Item" at bounding box center [67, 297] width 47 height 13
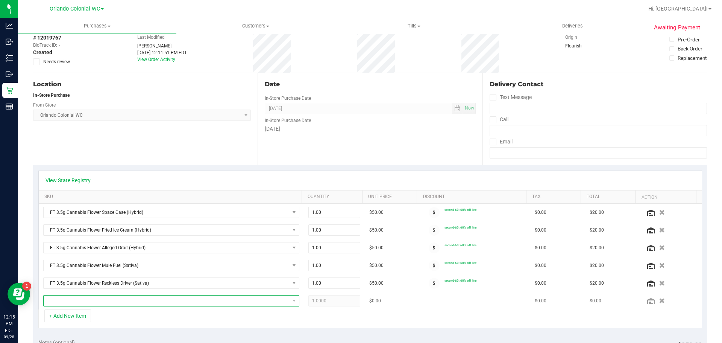
click at [95, 300] on span "NO DATA FOUND" at bounding box center [167, 300] width 246 height 11
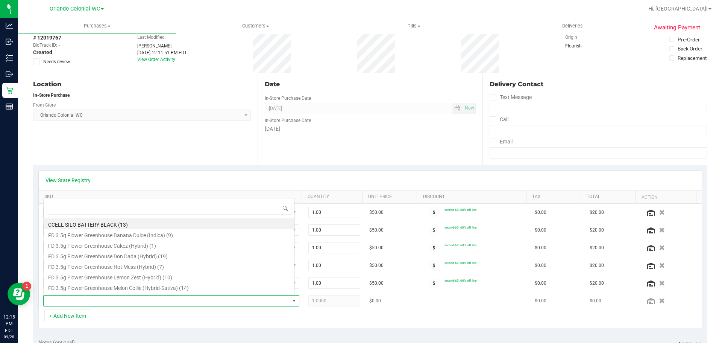
scroll to position [11, 249]
type input "white"
click at [216, 250] on li "FT 3.5g Cannabis Flower White Hot Guava 14 x Black Velvet (Hybrid) (4)" at bounding box center [169, 246] width 251 height 11
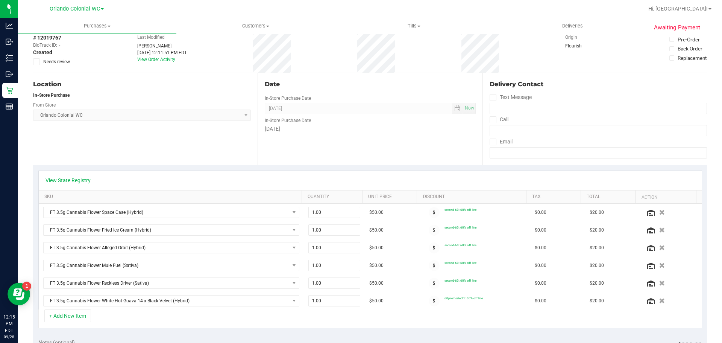
drag, startPoint x: 168, startPoint y: 320, endPoint x: 165, endPoint y: 324, distance: 5.3
click at [168, 320] on div "+ Add New Item" at bounding box center [370, 318] width 664 height 19
click at [74, 313] on button "+ Add New Item" at bounding box center [67, 315] width 47 height 13
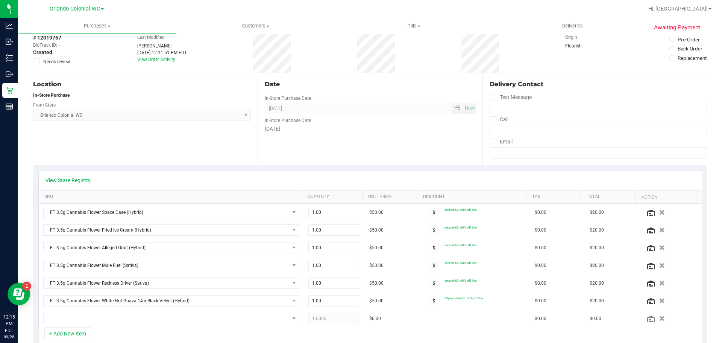
click at [659, 320] on icon "button" at bounding box center [662, 318] width 6 height 5
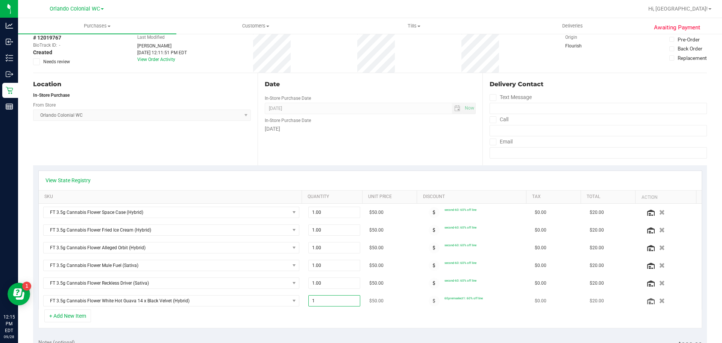
click at [345, 299] on span "1.00 1" at bounding box center [334, 300] width 52 height 11
type input "3"
type input "3.00"
click at [334, 320] on div "+ Add New Item" at bounding box center [370, 318] width 664 height 19
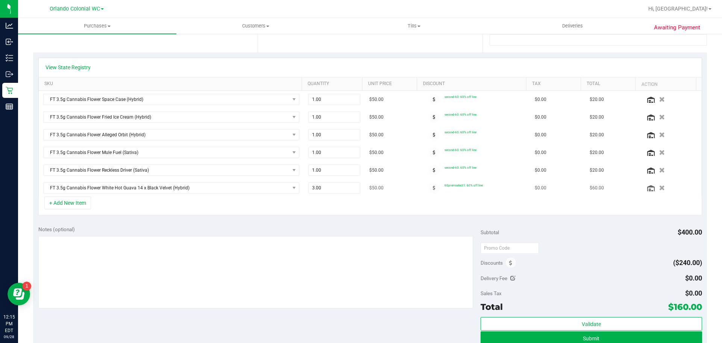
scroll to position [263, 0]
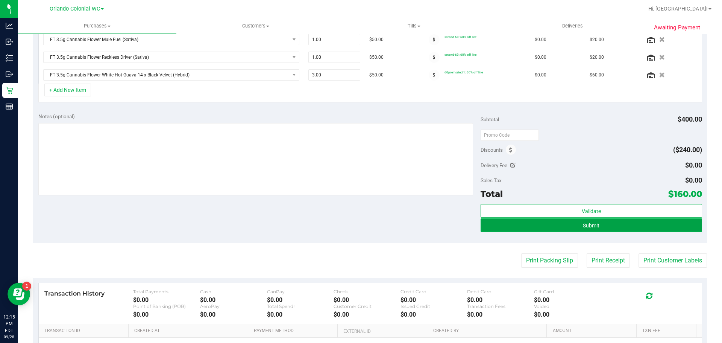
click at [520, 225] on button "Submit" at bounding box center [591, 225] width 221 height 14
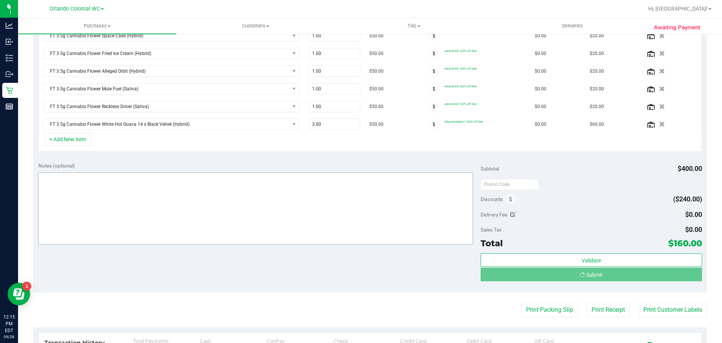
scroll to position [215, 0]
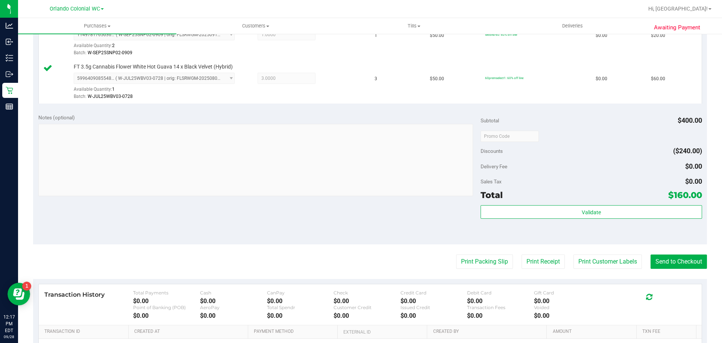
scroll to position [451, 0]
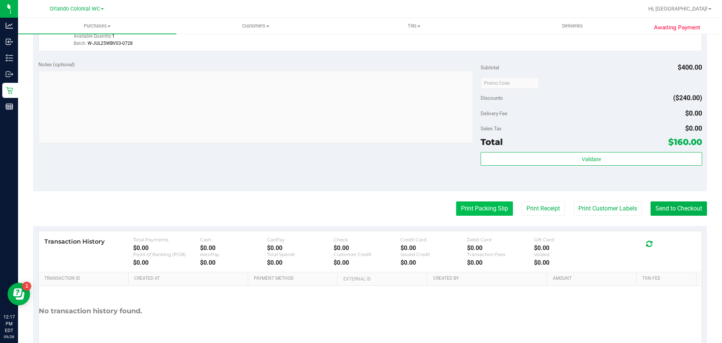
click at [464, 208] on button "Print Packing Slip" at bounding box center [484, 208] width 57 height 14
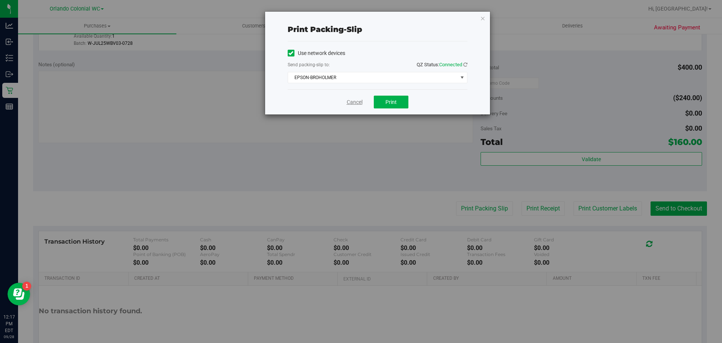
click at [360, 101] on link "Cancel" at bounding box center [355, 102] width 16 height 8
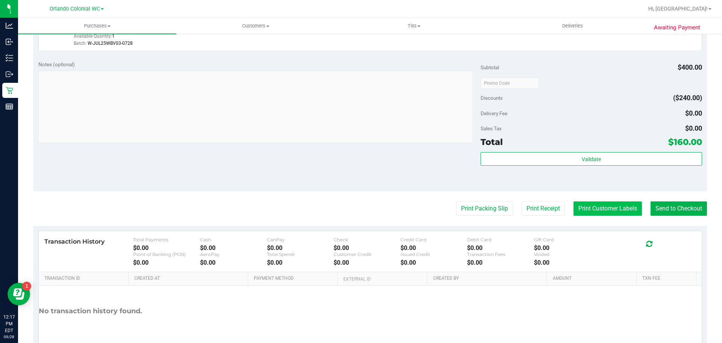
click at [614, 205] on button "Print Customer Labels" at bounding box center [607, 208] width 68 height 14
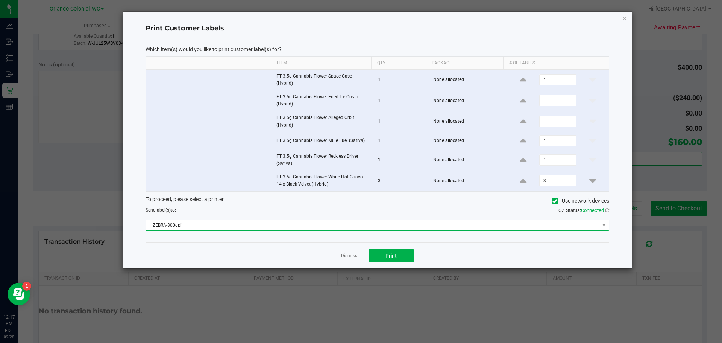
click at [205, 223] on span "ZEBRA-300dpi" at bounding box center [373, 225] width 454 height 11
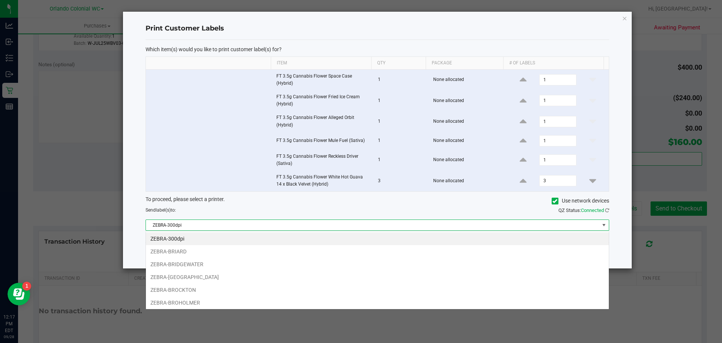
scroll to position [11, 463]
click at [205, 302] on li "ZEBRA-BROHOLMER" at bounding box center [377, 302] width 463 height 13
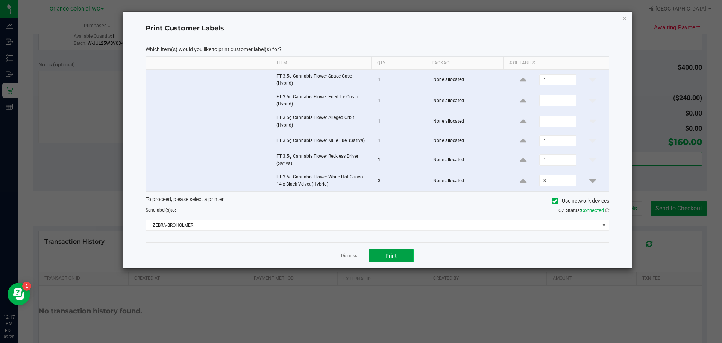
click at [402, 258] on button "Print" at bounding box center [391, 256] width 45 height 14
click at [344, 256] on link "Dismiss" at bounding box center [349, 255] width 16 height 6
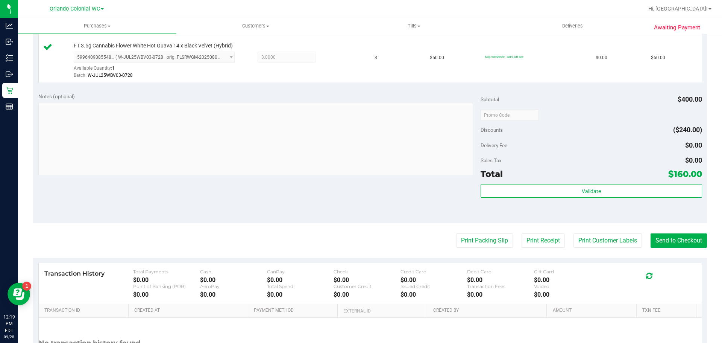
scroll to position [428, 0]
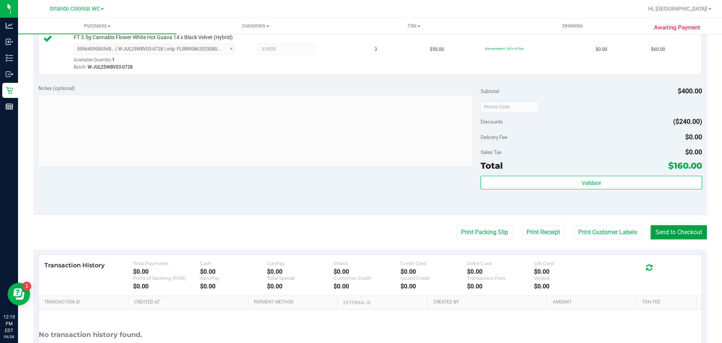
click at [673, 235] on button "Send to Checkout" at bounding box center [679, 232] width 56 height 14
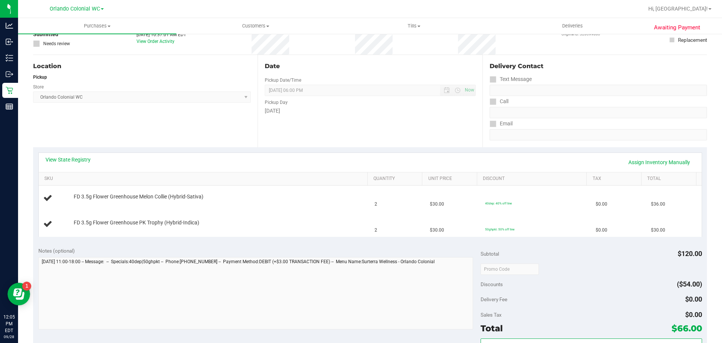
scroll to position [75, 0]
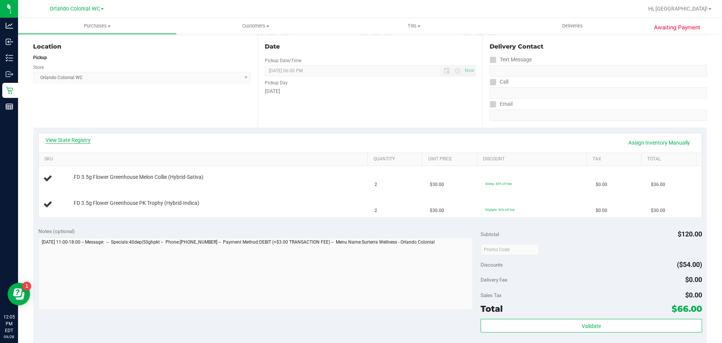
click at [70, 142] on link "View State Registry" at bounding box center [68, 140] width 45 height 8
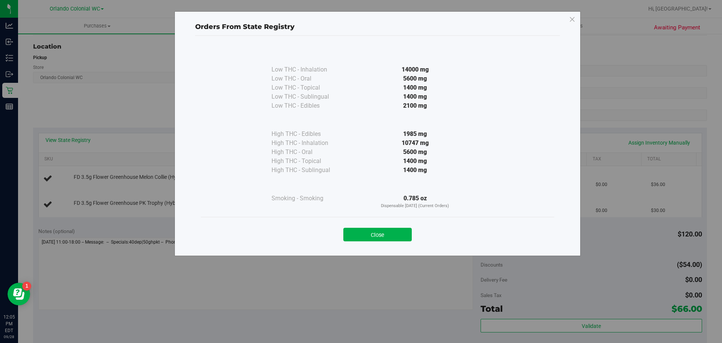
click at [351, 244] on div "Close" at bounding box center [377, 232] width 353 height 30
click at [358, 223] on div "Close" at bounding box center [377, 232] width 342 height 19
click at [362, 231] on button "Close" at bounding box center [377, 235] width 68 height 14
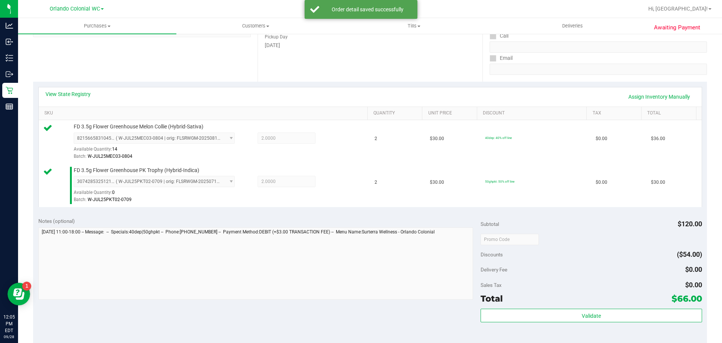
scroll to position [150, 0]
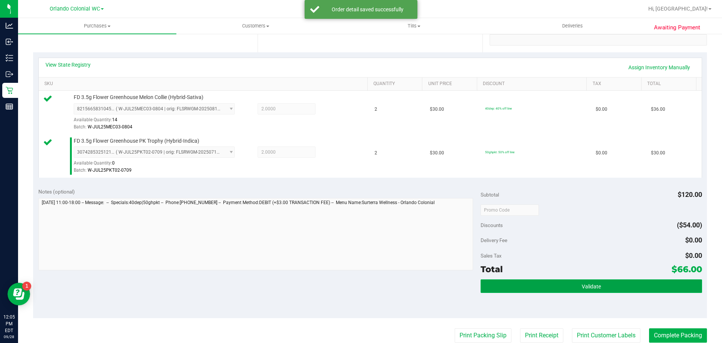
click at [520, 289] on button "Validate" at bounding box center [591, 286] width 221 height 14
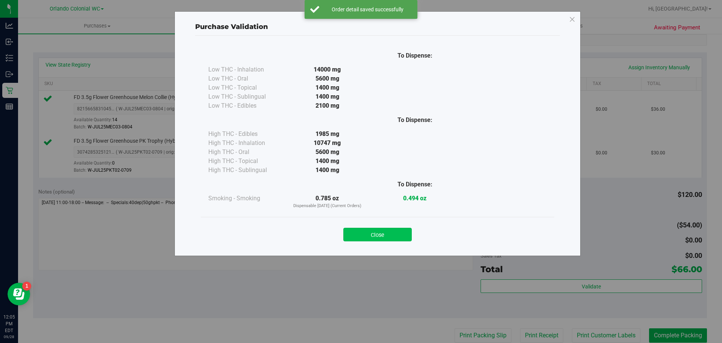
click at [400, 238] on button "Close" at bounding box center [377, 235] width 68 height 14
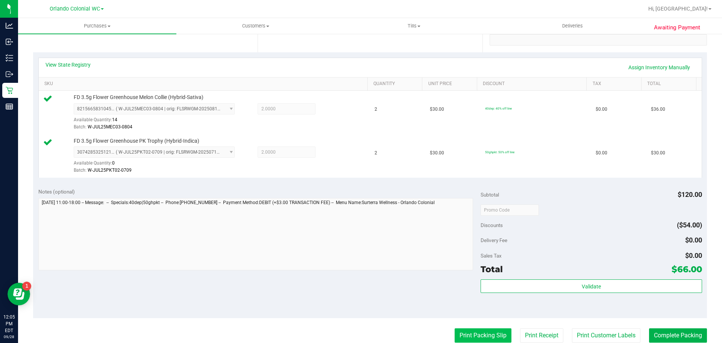
click at [488, 330] on button "Print Packing Slip" at bounding box center [483, 335] width 57 height 14
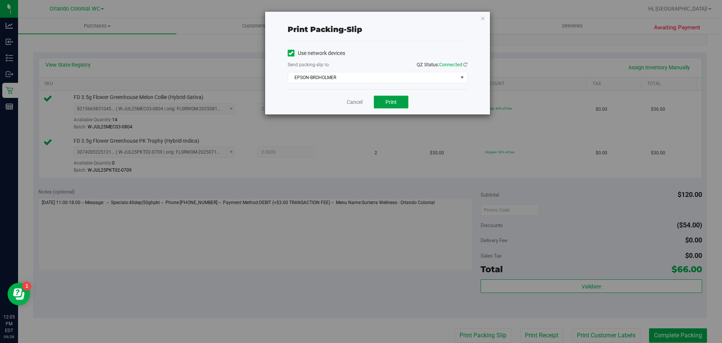
click at [399, 104] on button "Print" at bounding box center [391, 102] width 35 height 13
click at [351, 105] on link "Cancel" at bounding box center [355, 102] width 16 height 8
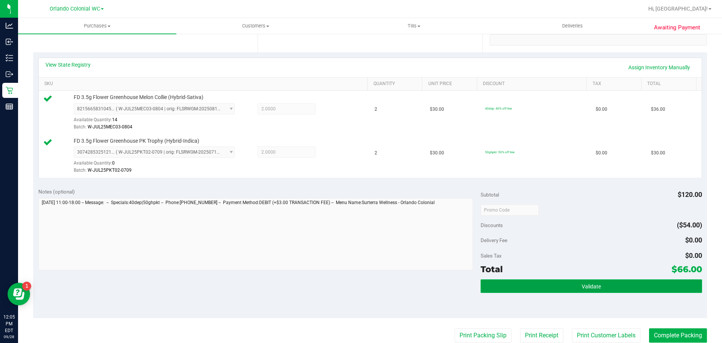
click at [611, 284] on button "Validate" at bounding box center [591, 286] width 221 height 14
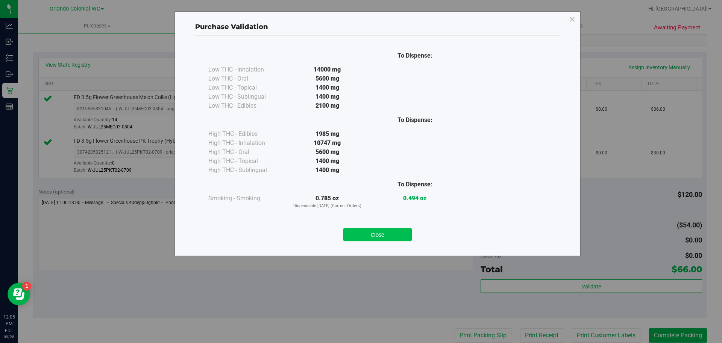
click at [392, 241] on button "Close" at bounding box center [377, 235] width 68 height 14
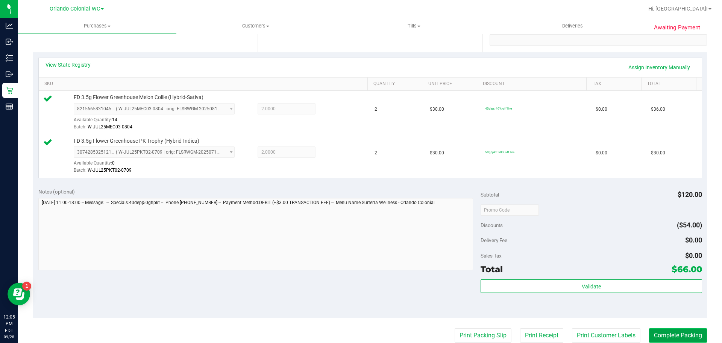
click at [675, 340] on button "Complete Packing" at bounding box center [678, 335] width 58 height 14
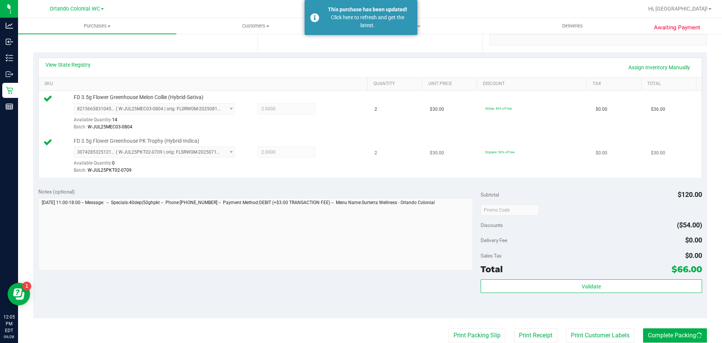
click at [140, 140] on span "FD 3.5g Flower Greenhouse PK Trophy (Hybrid-Indica)" at bounding box center [137, 140] width 126 height 7
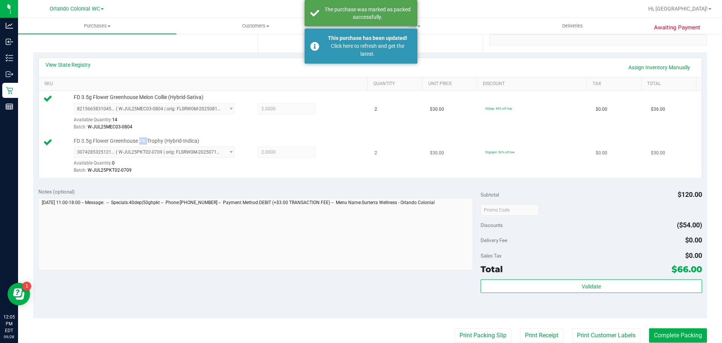
click at [140, 140] on span "FD 3.5g Flower Greenhouse PK Trophy (Hybrid-Indica)" at bounding box center [137, 140] width 126 height 7
click at [141, 140] on span "FD 3.5g Flower Greenhouse PK Trophy (Hybrid-Indica)" at bounding box center [137, 140] width 126 height 7
copy div "FD 3.5g Flower Greenhouse PK Trophy (Hybrid-Indica)"
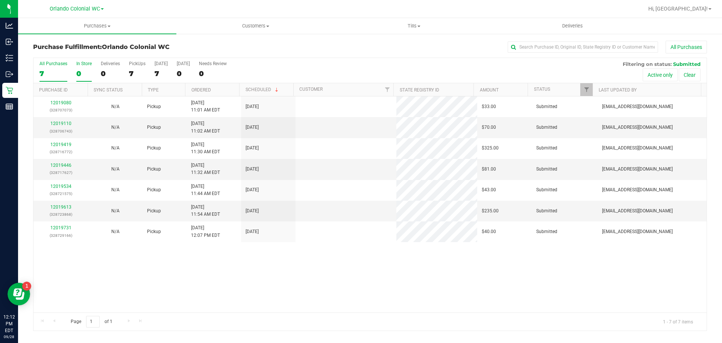
click at [87, 69] on div "0" at bounding box center [83, 73] width 15 height 9
click at [0, 0] on input "In Store 0" at bounding box center [0, 0] width 0 height 0
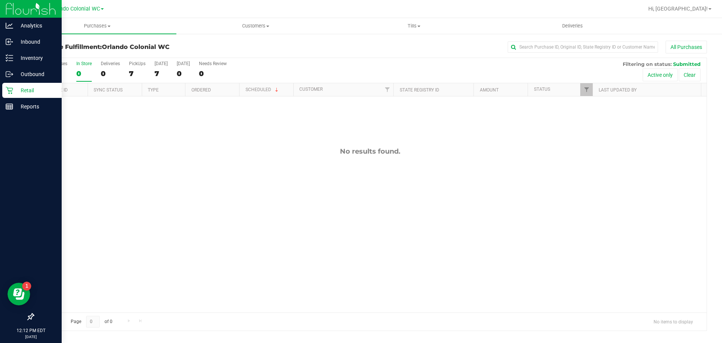
click at [14, 96] on div "Retail" at bounding box center [31, 90] width 59 height 15
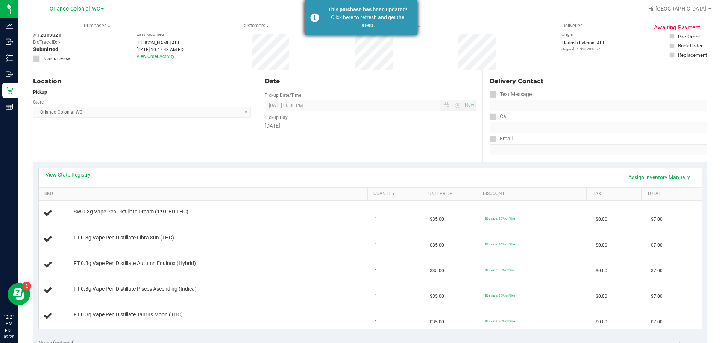
scroll to position [113, 0]
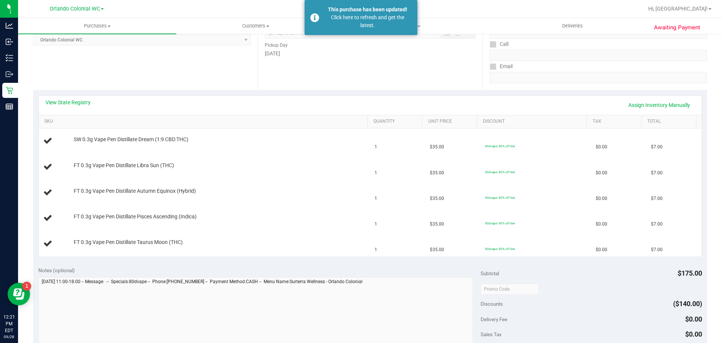
drag, startPoint x: 362, startPoint y: 15, endPoint x: 347, endPoint y: 4, distance: 18.6
click at [362, 15] on div "Click here to refresh and get the latest." at bounding box center [367, 22] width 88 height 16
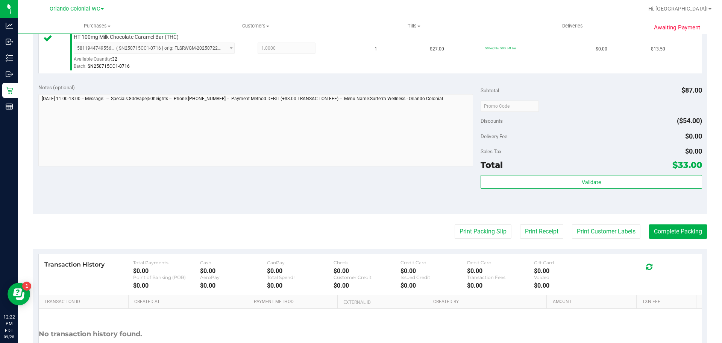
scroll to position [316, 0]
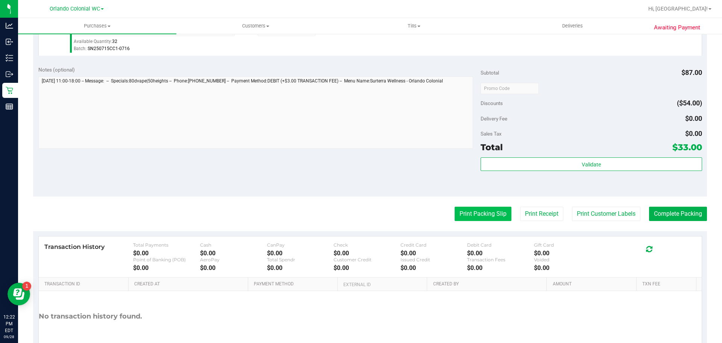
click at [472, 216] on button "Print Packing Slip" at bounding box center [483, 213] width 57 height 14
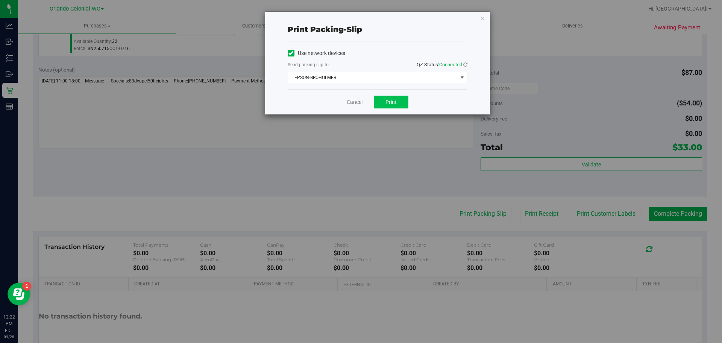
click at [390, 107] on button "Print" at bounding box center [391, 102] width 35 height 13
click at [350, 102] on link "Cancel" at bounding box center [355, 102] width 16 height 8
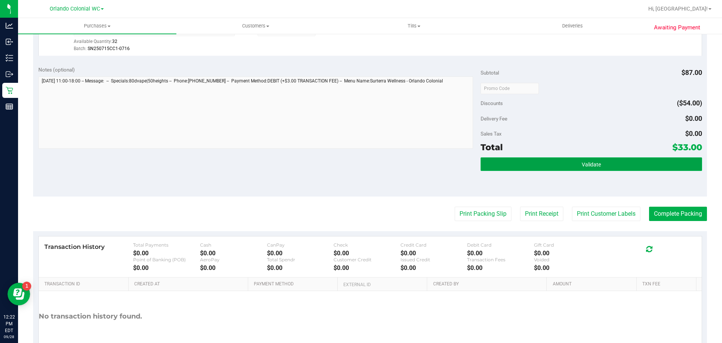
click at [570, 165] on button "Validate" at bounding box center [591, 164] width 221 height 14
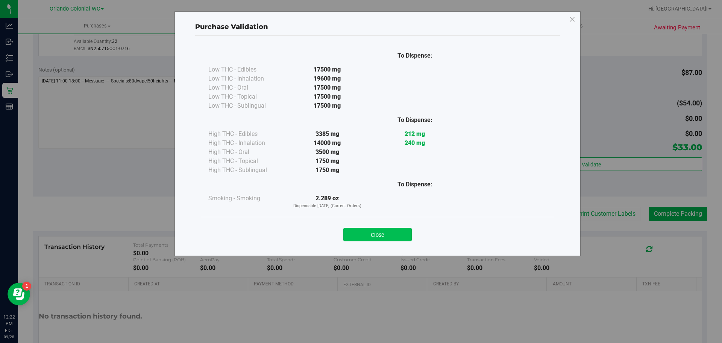
click at [378, 231] on button "Close" at bounding box center [377, 235] width 68 height 14
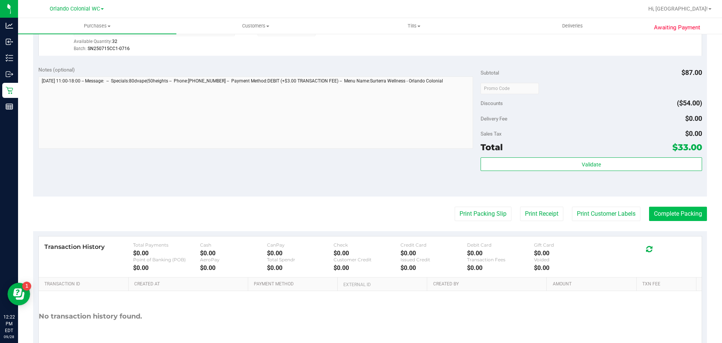
click at [671, 209] on button "Complete Packing" at bounding box center [678, 213] width 58 height 14
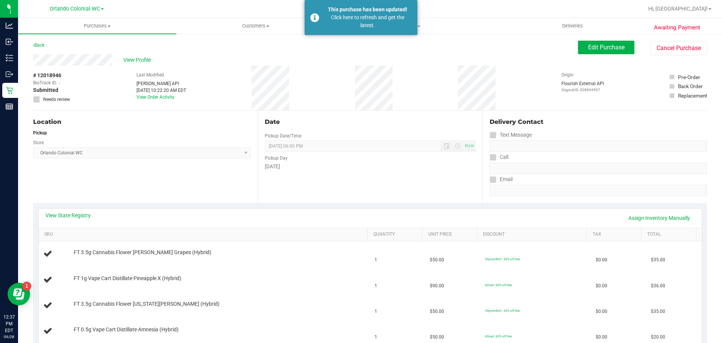
click at [353, 22] on div "Click here to refresh and get the latest." at bounding box center [367, 22] width 88 height 16
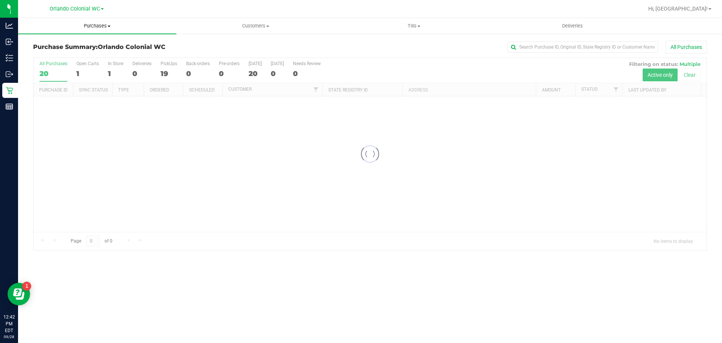
click at [96, 25] on span "Purchases" at bounding box center [97, 26] width 158 height 7
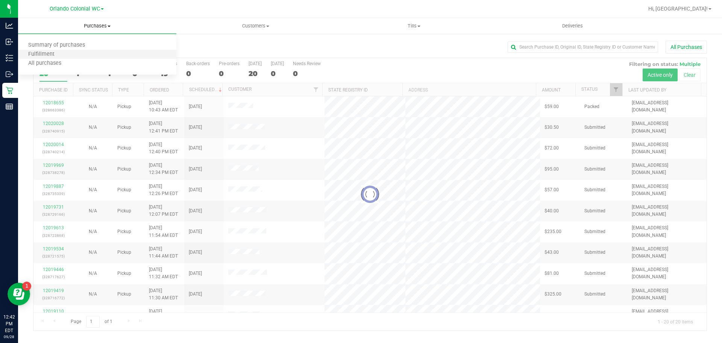
click at [83, 53] on li "Fulfillment" at bounding box center [97, 54] width 158 height 9
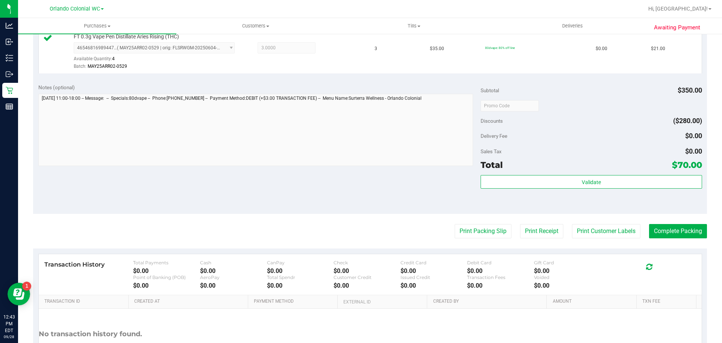
scroll to position [403, 0]
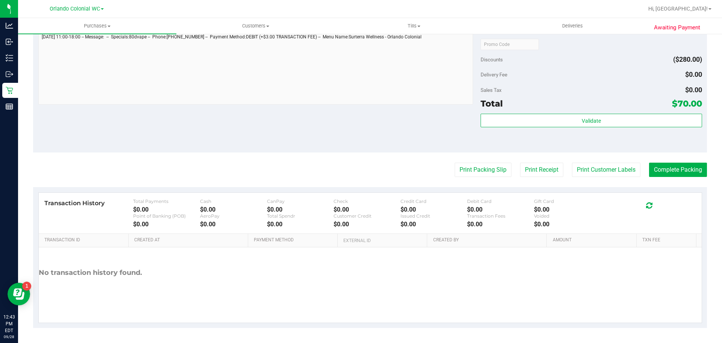
drag, startPoint x: 482, startPoint y: 185, endPoint x: 479, endPoint y: 179, distance: 6.7
click at [479, 173] on button "Print Packing Slip" at bounding box center [483, 169] width 57 height 14
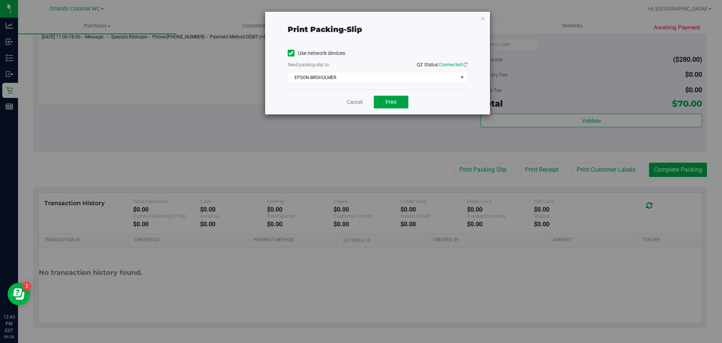
click at [400, 98] on button "Print" at bounding box center [391, 102] width 35 height 13
click at [351, 105] on link "Cancel" at bounding box center [355, 102] width 16 height 8
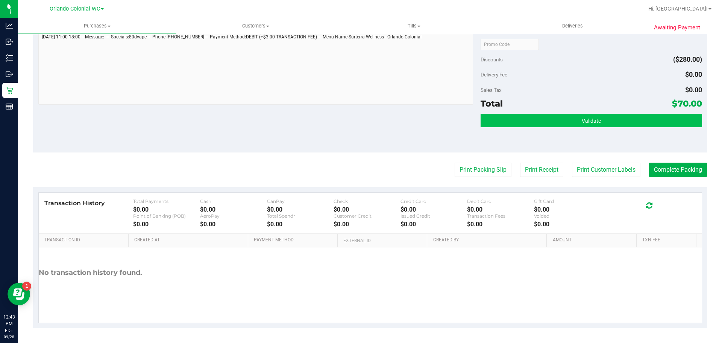
click at [550, 122] on button "Validate" at bounding box center [591, 121] width 221 height 14
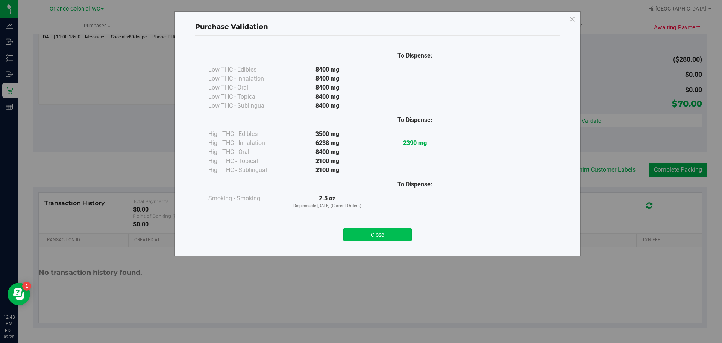
click at [390, 238] on button "Close" at bounding box center [377, 235] width 68 height 14
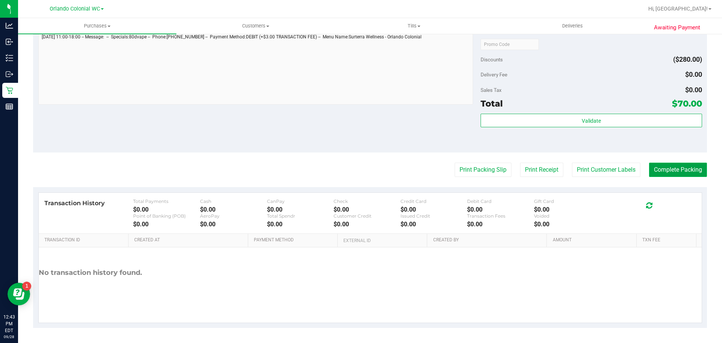
click at [659, 176] on button "Complete Packing" at bounding box center [678, 169] width 58 height 14
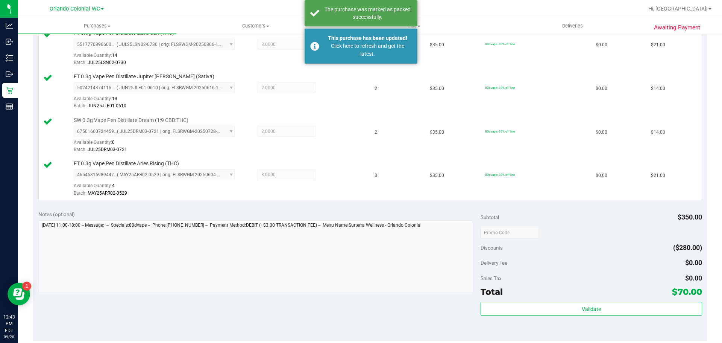
scroll to position [64, 0]
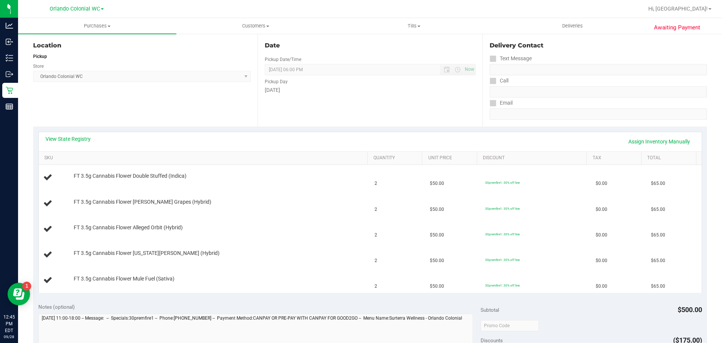
scroll to position [75, 0]
click at [68, 136] on div "View State Registry Assign Inventory Manually" at bounding box center [370, 142] width 663 height 19
click at [68, 138] on link "View State Registry" at bounding box center [68, 140] width 45 height 8
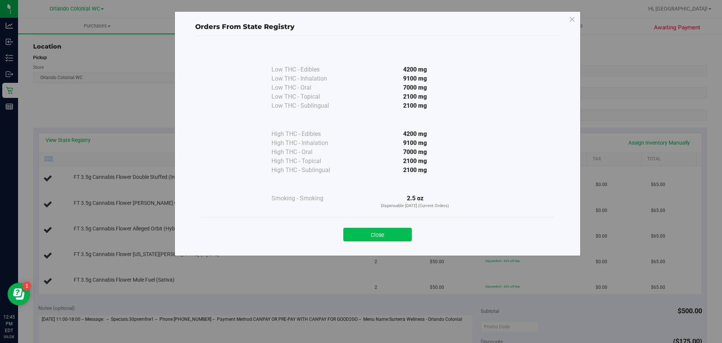
click at [382, 240] on button "Close" at bounding box center [377, 235] width 68 height 14
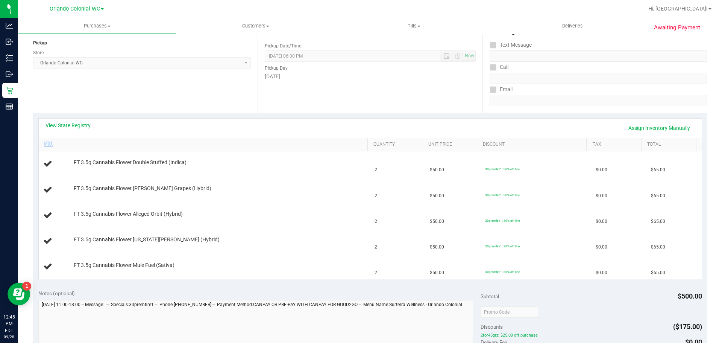
scroll to position [0, 0]
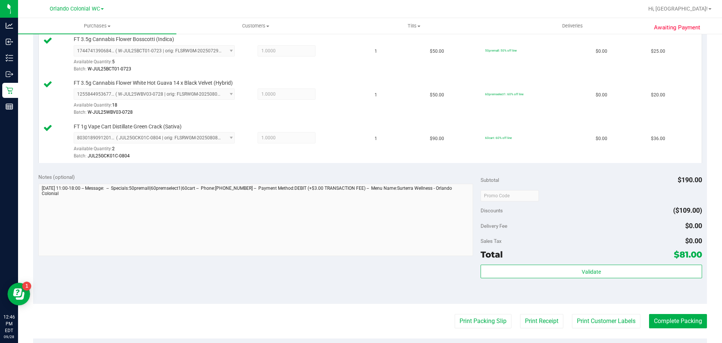
scroll to position [263, 0]
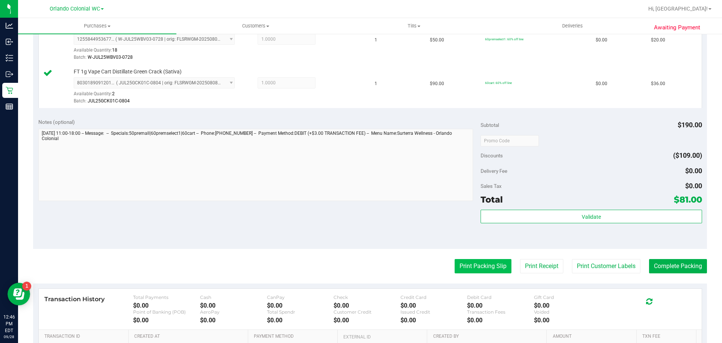
click at [466, 264] on button "Print Packing Slip" at bounding box center [483, 266] width 57 height 14
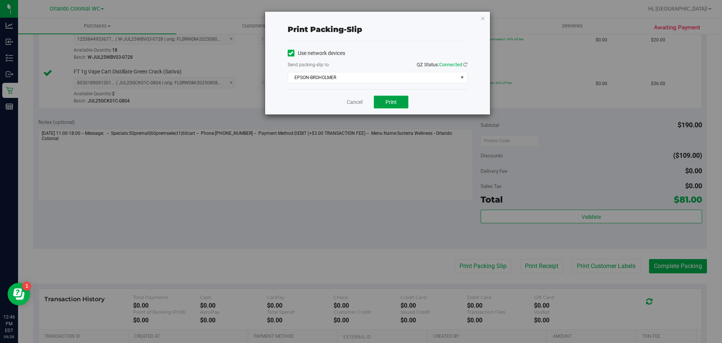
click at [374, 98] on button "Print" at bounding box center [391, 102] width 35 height 13
click at [352, 102] on link "Cancel" at bounding box center [355, 102] width 16 height 8
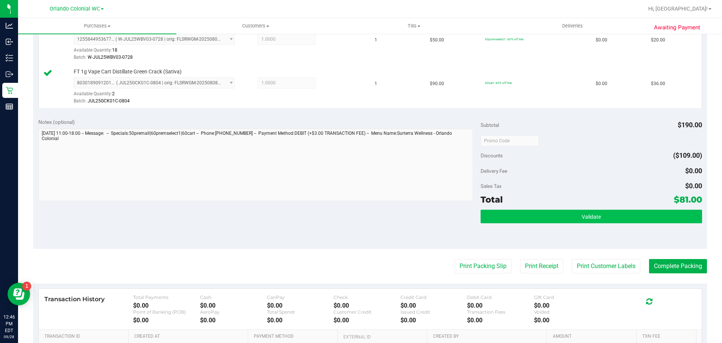
click at [564, 212] on button "Validate" at bounding box center [591, 216] width 221 height 14
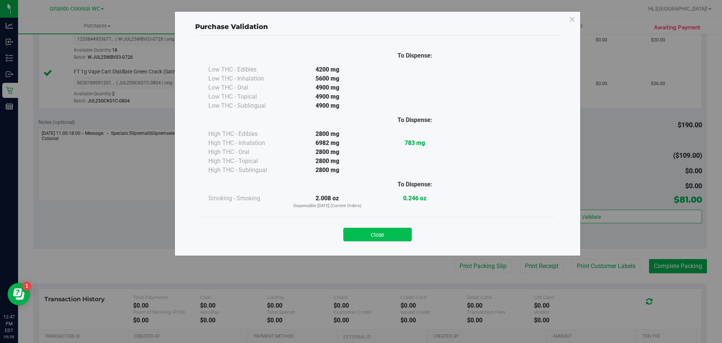
click at [396, 234] on button "Close" at bounding box center [377, 235] width 68 height 14
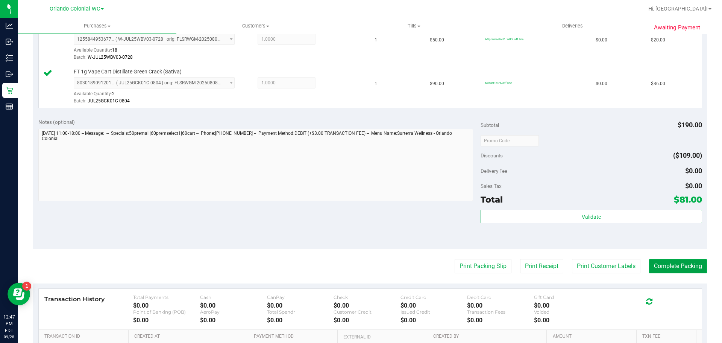
click at [677, 272] on button "Complete Packing" at bounding box center [678, 266] width 58 height 14
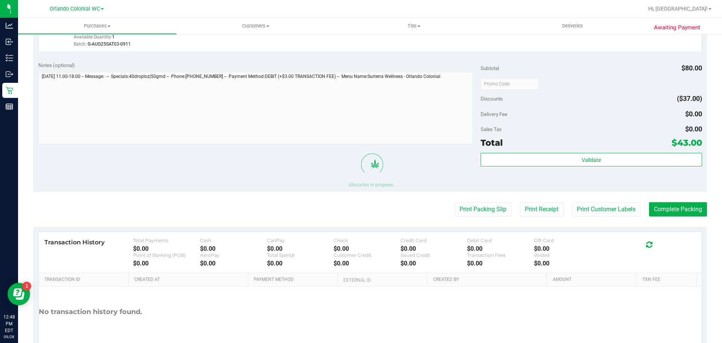
scroll to position [263, 0]
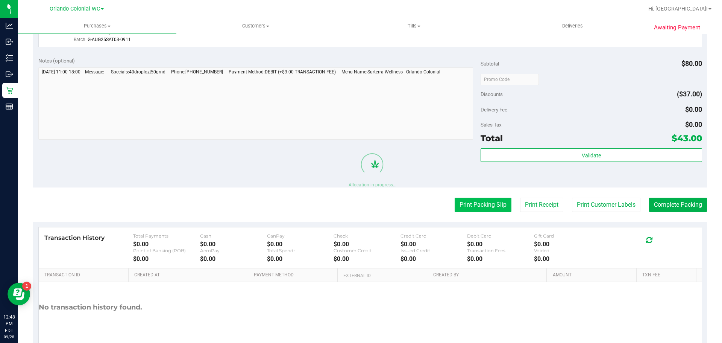
click at [484, 207] on button "Print Packing Slip" at bounding box center [483, 204] width 57 height 14
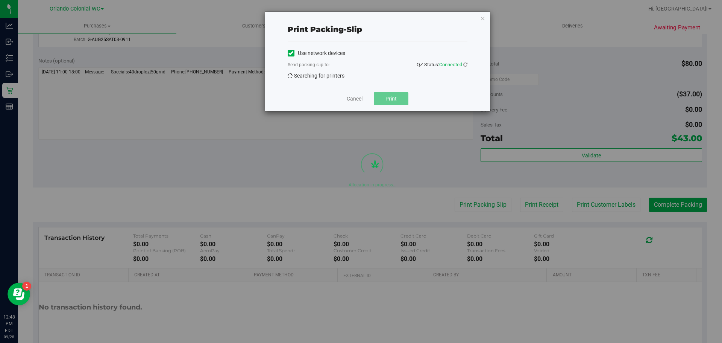
click at [360, 96] on link "Cancel" at bounding box center [355, 99] width 16 height 8
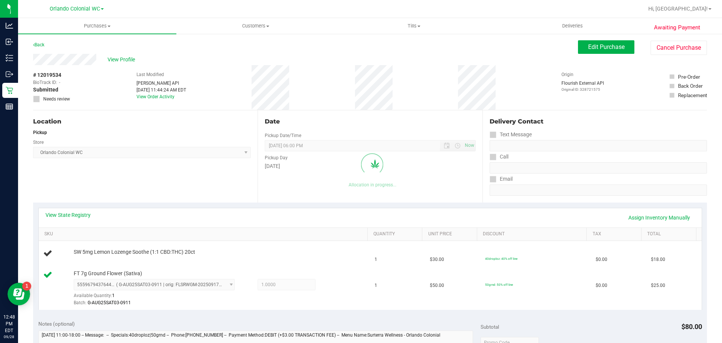
scroll to position [0, 0]
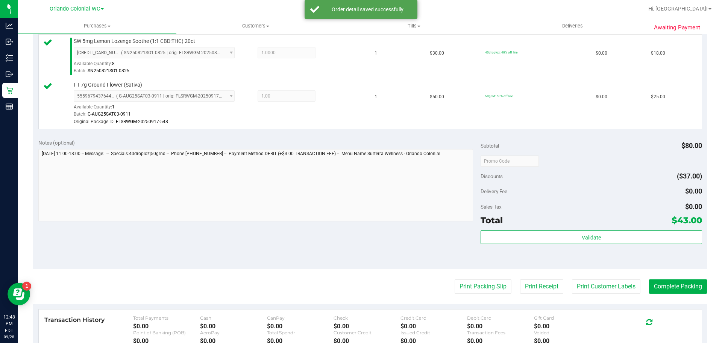
scroll to position [263, 0]
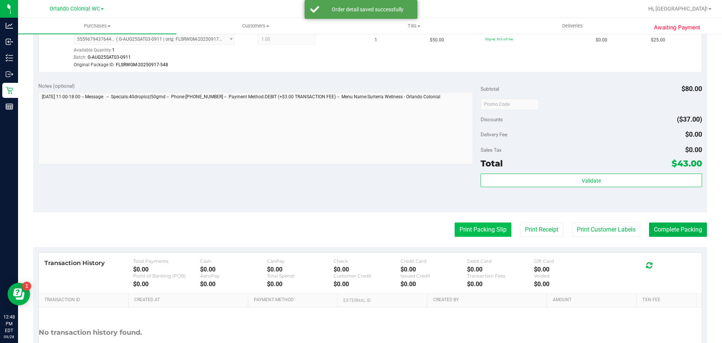
drag, startPoint x: 481, startPoint y: 217, endPoint x: 485, endPoint y: 231, distance: 13.8
click at [481, 218] on purchase-details "Back Edit Purchase Cancel Purchase View Profile # 12019534 BioTrack ID: - Submi…" at bounding box center [370, 82] width 674 height 610
click at [484, 229] on button "Print Packing Slip" at bounding box center [483, 229] width 57 height 14
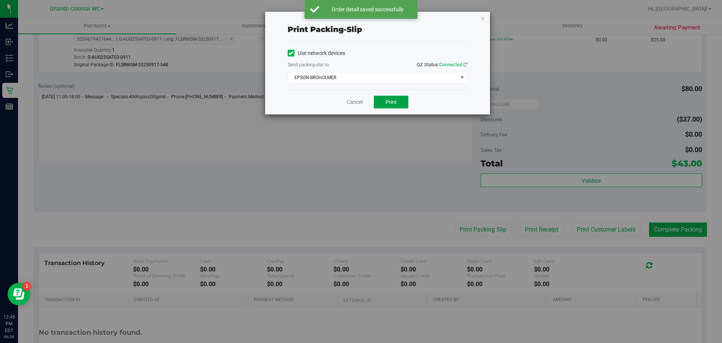
drag, startPoint x: 396, startPoint y: 106, endPoint x: 391, endPoint y: 103, distance: 5.6
click at [395, 106] on button "Print" at bounding box center [391, 102] width 35 height 13
click at [359, 104] on link "Cancel" at bounding box center [355, 102] width 16 height 8
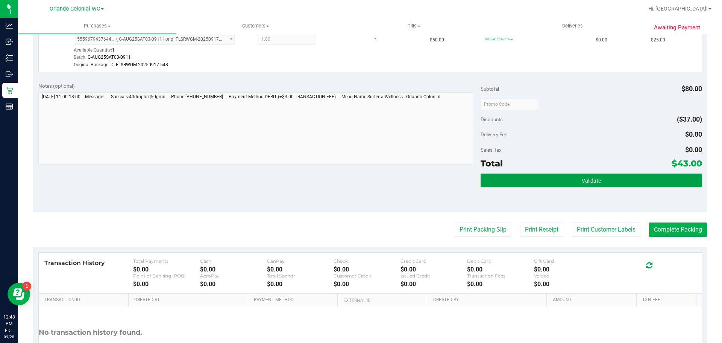
click at [565, 176] on button "Validate" at bounding box center [591, 180] width 221 height 14
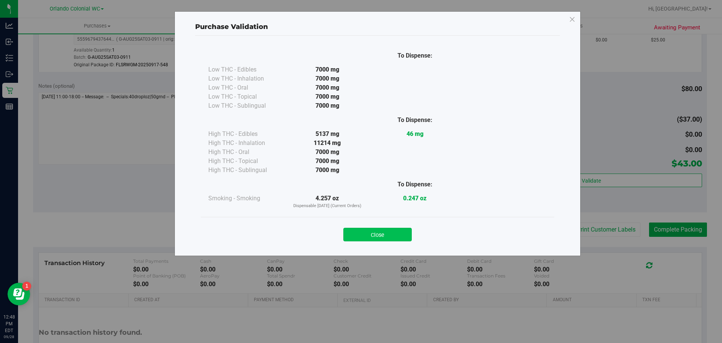
click at [385, 231] on button "Close" at bounding box center [377, 235] width 68 height 14
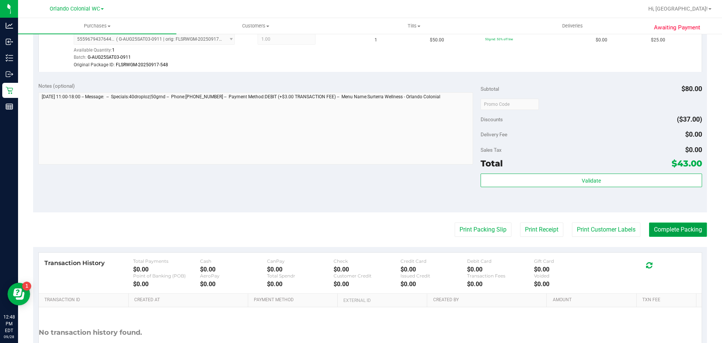
click at [672, 235] on button "Complete Packing" at bounding box center [678, 229] width 58 height 14
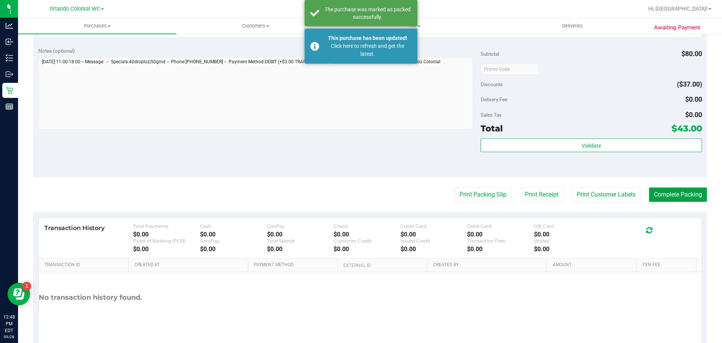
scroll to position [323, 0]
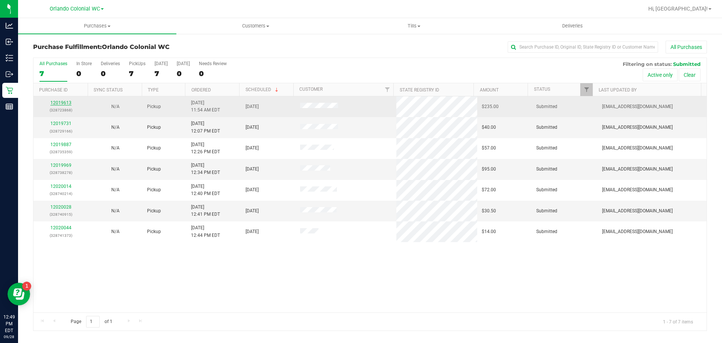
drag, startPoint x: 64, startPoint y: 106, endPoint x: 63, endPoint y: 101, distance: 4.5
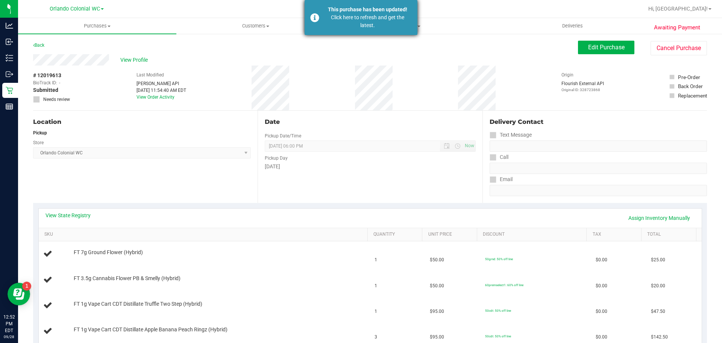
click at [338, 12] on div "This purchase has been updated!" at bounding box center [367, 10] width 88 height 8
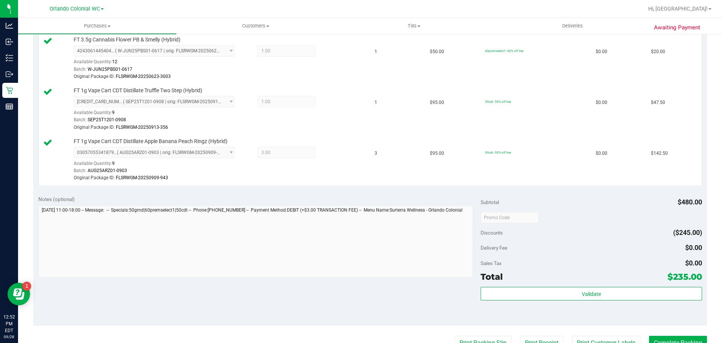
scroll to position [282, 0]
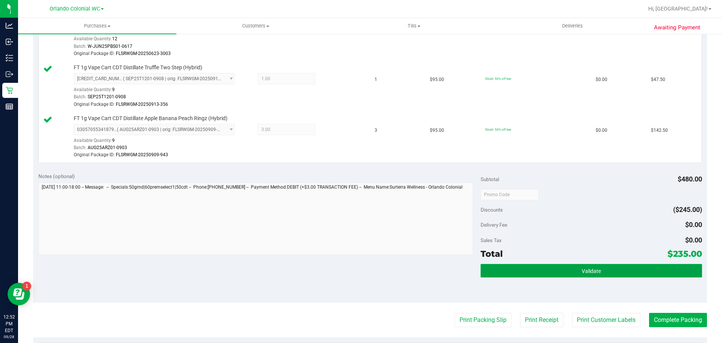
click at [561, 267] on button "Validate" at bounding box center [591, 271] width 221 height 14
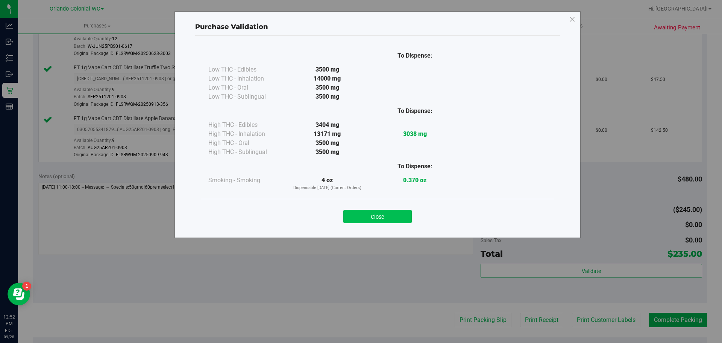
click at [376, 222] on button "Close" at bounding box center [377, 216] width 68 height 14
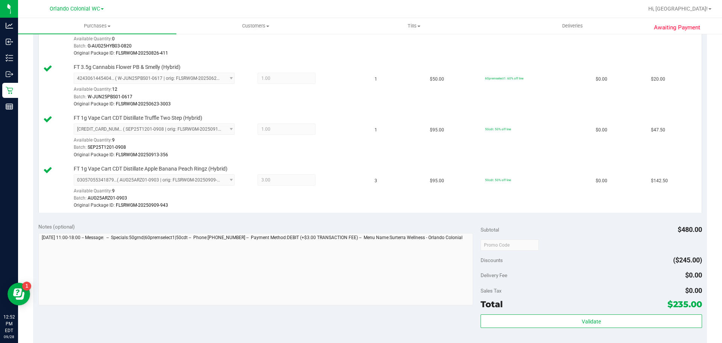
scroll to position [232, 0]
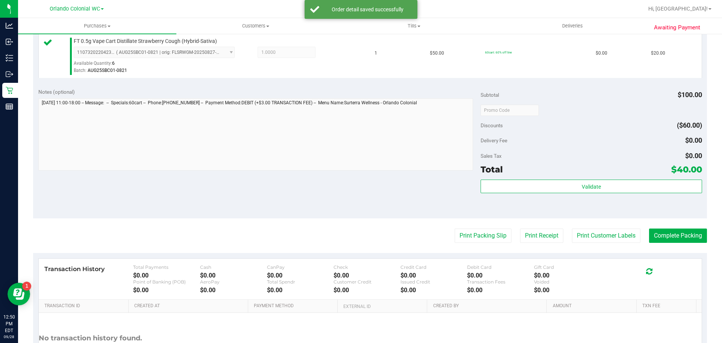
scroll to position [252, 0]
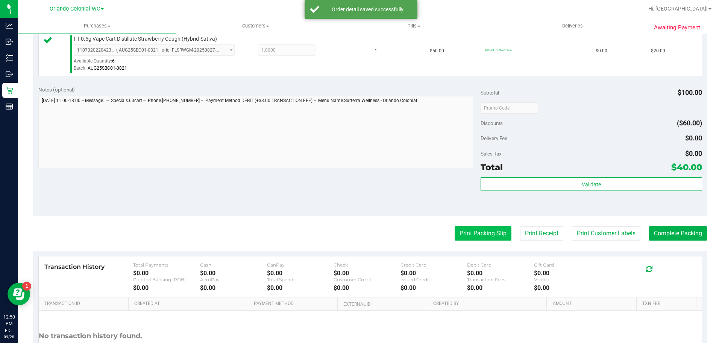
click at [476, 238] on button "Print Packing Slip" at bounding box center [483, 233] width 57 height 14
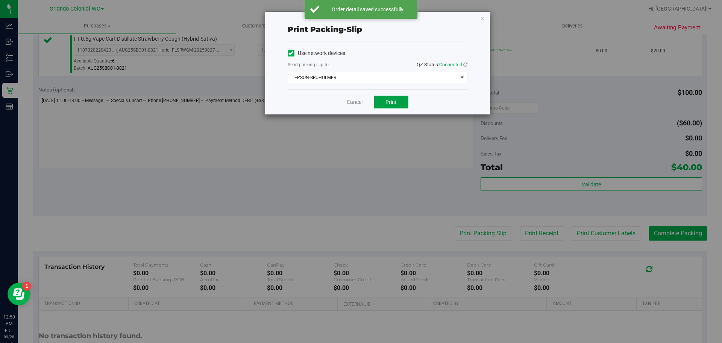
click at [385, 104] on button "Print" at bounding box center [391, 102] width 35 height 13
click at [348, 102] on link "Cancel" at bounding box center [355, 102] width 16 height 8
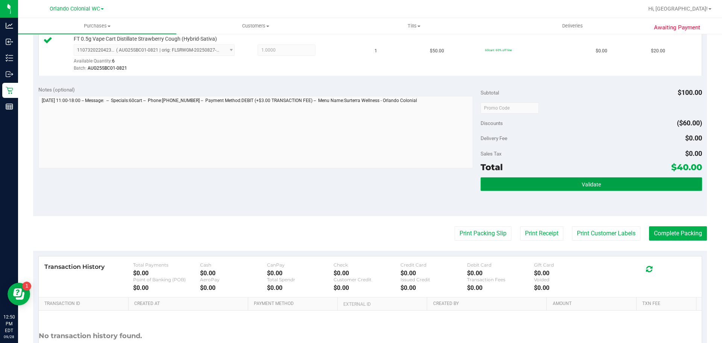
click at [576, 189] on button "Validate" at bounding box center [591, 184] width 221 height 14
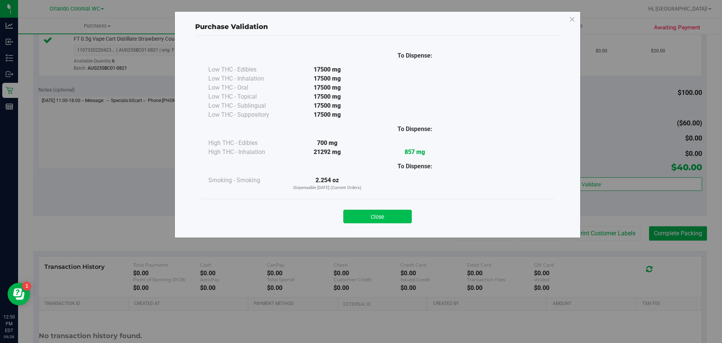
click at [387, 223] on button "Close" at bounding box center [377, 216] width 68 height 14
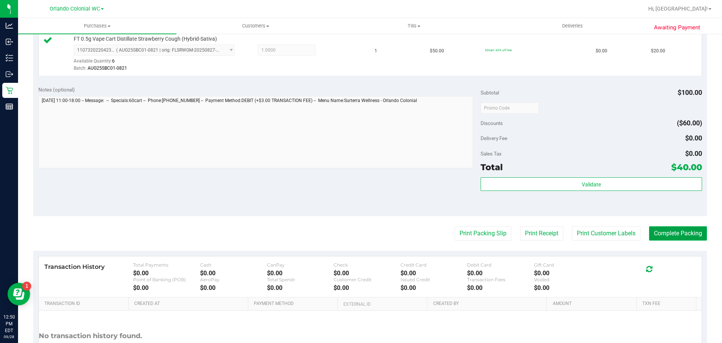
click at [689, 238] on button "Complete Packing" at bounding box center [678, 233] width 58 height 14
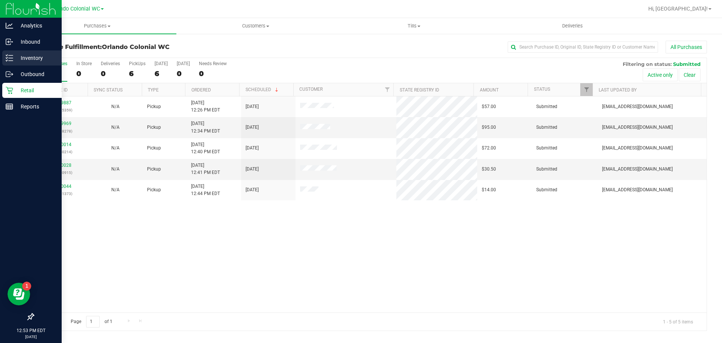
click at [17, 64] on div "Inventory" at bounding box center [31, 57] width 59 height 15
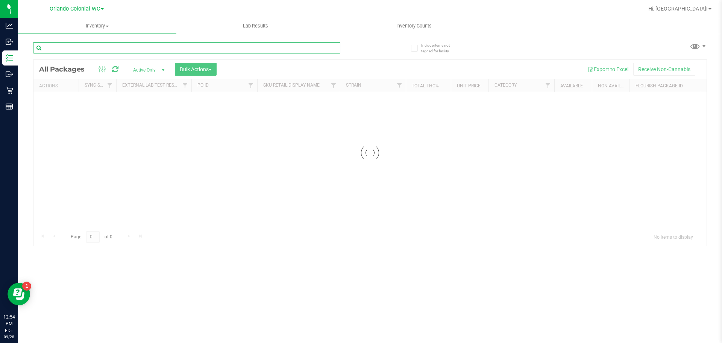
click at [142, 50] on input "text" at bounding box center [186, 47] width 307 height 11
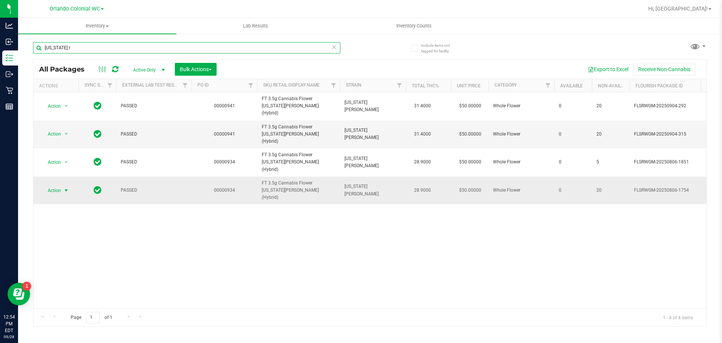
type input "georgia r"
click at [52, 185] on span "Action" at bounding box center [51, 190] width 20 height 11
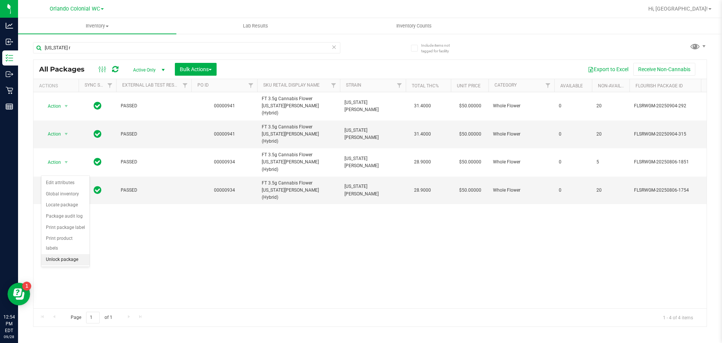
click at [65, 254] on li "Unlock package" at bounding box center [65, 259] width 48 height 11
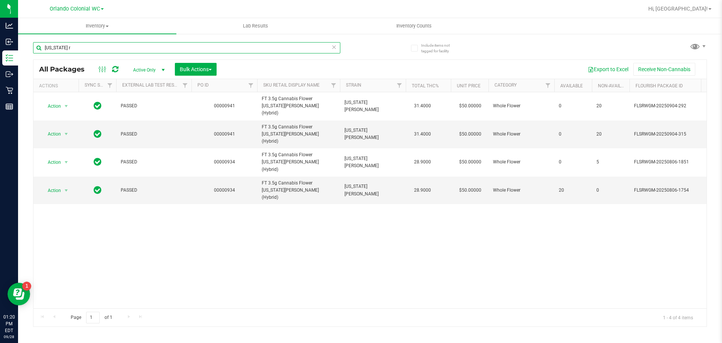
click at [138, 44] on input "georgia r" at bounding box center [186, 47] width 307 height 11
click at [140, 44] on input "georgia r" at bounding box center [186, 47] width 307 height 11
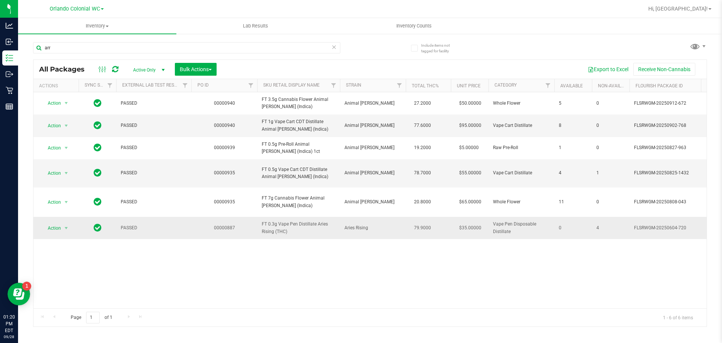
click at [280, 220] on span "FT 0.3g Vape Pen Distillate Aries Rising (THC)" at bounding box center [299, 227] width 74 height 14
copy tr "FT 0.3g Vape Pen Distillate Aries Rising (THC)"
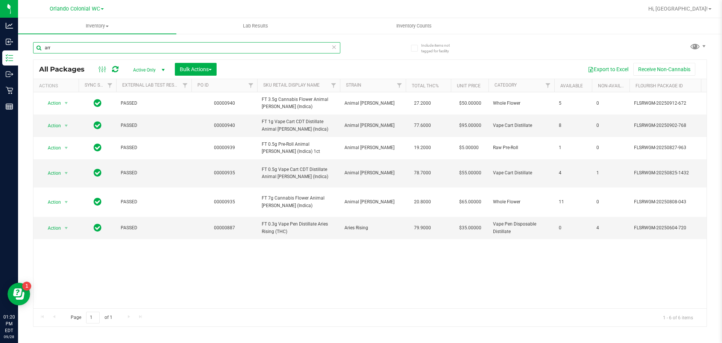
click at [188, 50] on input "arr" at bounding box center [186, 47] width 307 height 11
click at [189, 50] on input "arr" at bounding box center [186, 47] width 307 height 11
paste input "FT 0.3g Vape Pen Distillate Aries Rising (THC)"
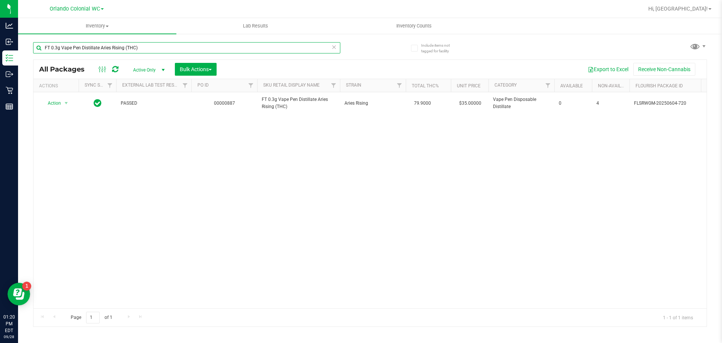
type input "FT 0.3g Vape Pen Distillate Aries Rising (THC)"
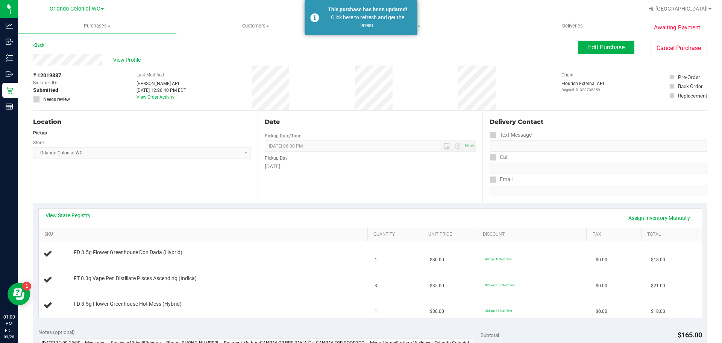
click at [322, 12] on div "This purchase has been updated! Click here to refresh and get the latest." at bounding box center [361, 17] width 113 height 35
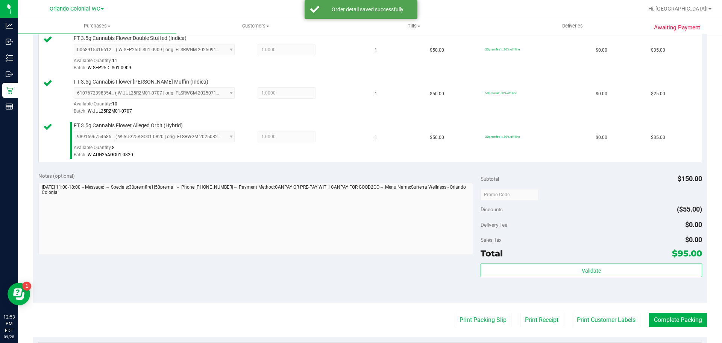
scroll to position [211, 0]
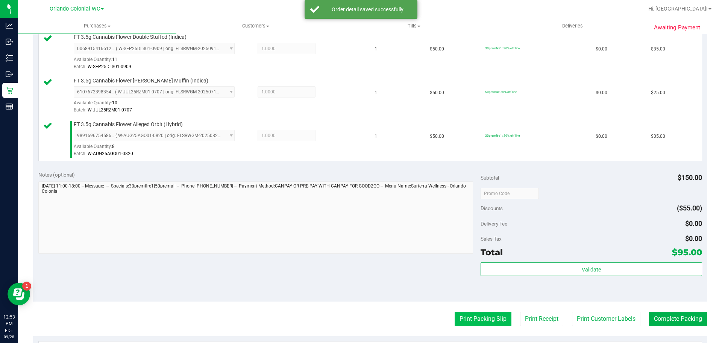
click at [472, 320] on button "Print Packing Slip" at bounding box center [483, 318] width 57 height 14
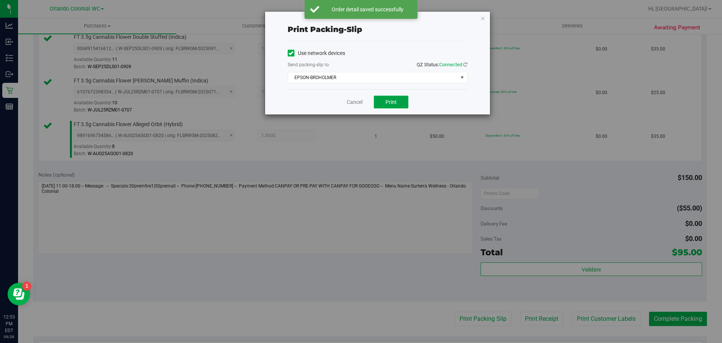
click at [388, 106] on button "Print" at bounding box center [391, 102] width 35 height 13
click at [351, 103] on link "Cancel" at bounding box center [355, 102] width 16 height 8
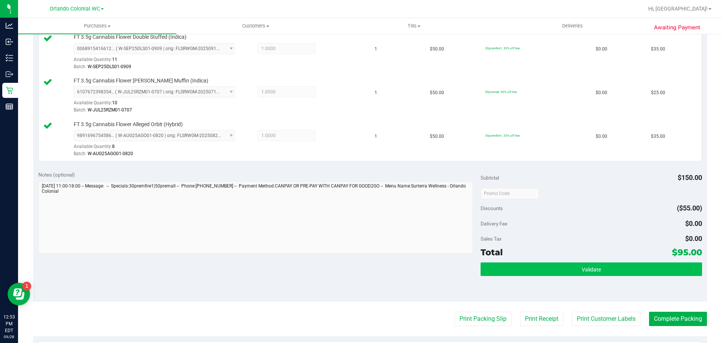
click at [585, 270] on span "Validate" at bounding box center [591, 269] width 19 height 6
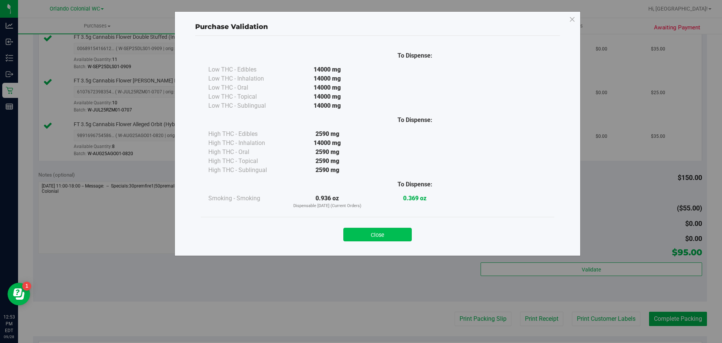
click at [390, 237] on button "Close" at bounding box center [377, 235] width 68 height 14
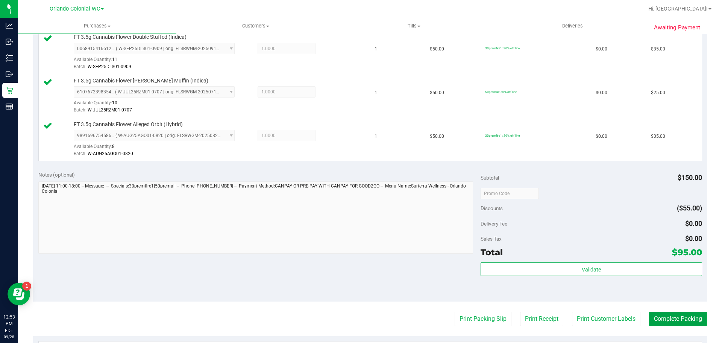
click at [675, 313] on button "Complete Packing" at bounding box center [678, 318] width 58 height 14
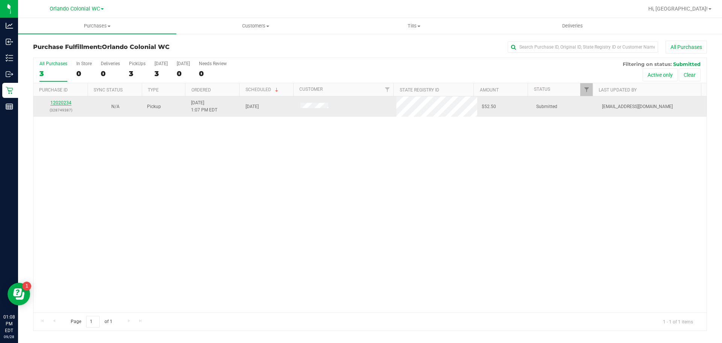
click at [60, 104] on link "12020234" at bounding box center [60, 102] width 21 height 5
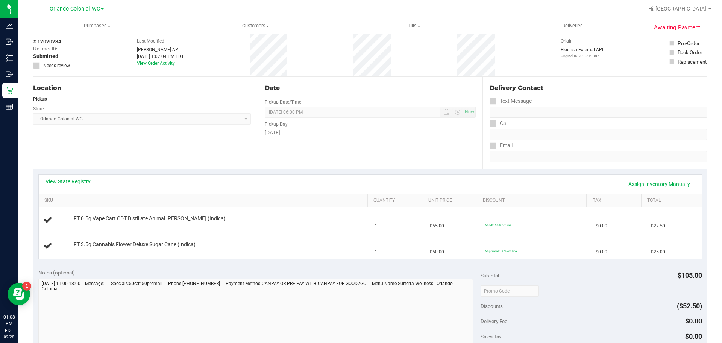
scroll to position [75, 0]
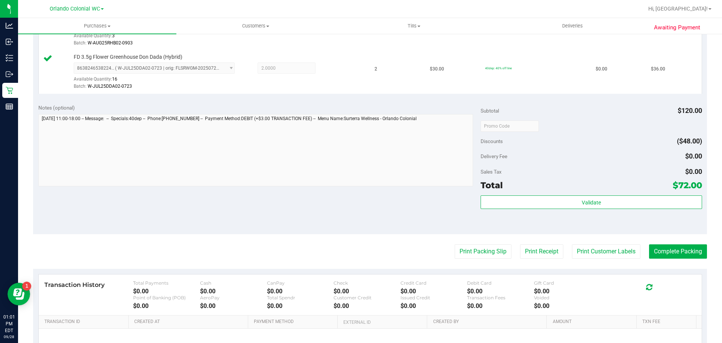
scroll to position [241, 0]
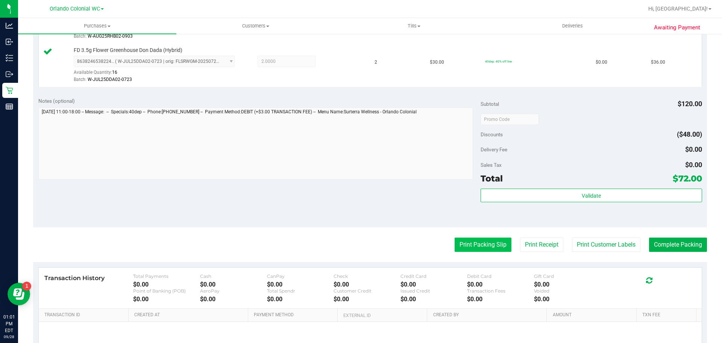
click at [469, 242] on button "Print Packing Slip" at bounding box center [483, 244] width 57 height 14
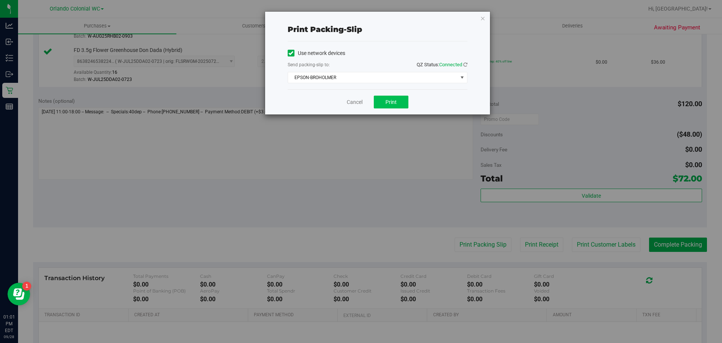
click at [381, 107] on button "Print" at bounding box center [391, 102] width 35 height 13
click at [353, 105] on link "Cancel" at bounding box center [355, 102] width 16 height 8
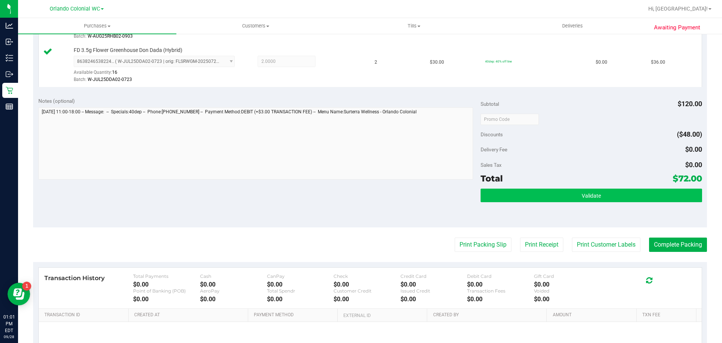
click at [539, 189] on button "Validate" at bounding box center [591, 195] width 221 height 14
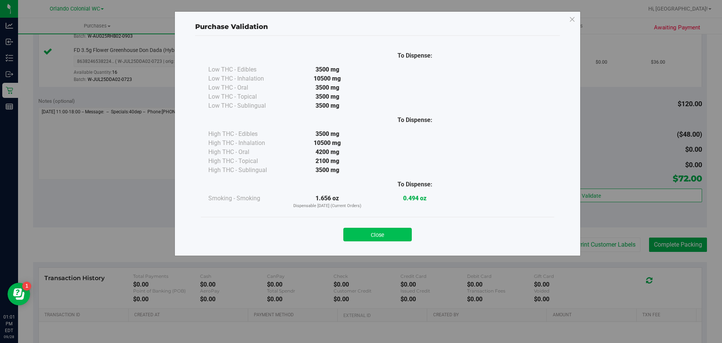
click at [366, 237] on button "Close" at bounding box center [377, 235] width 68 height 14
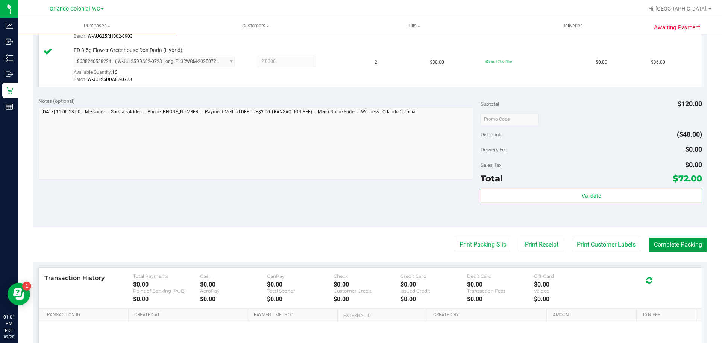
click at [672, 244] on button "Complete Packing" at bounding box center [678, 244] width 58 height 14
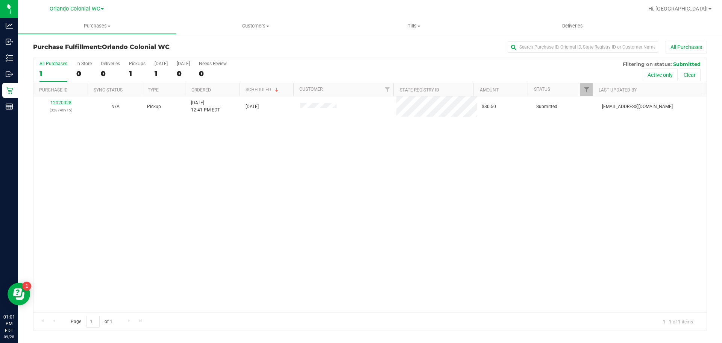
click at [60, 102] on link "12020028" at bounding box center [60, 102] width 21 height 5
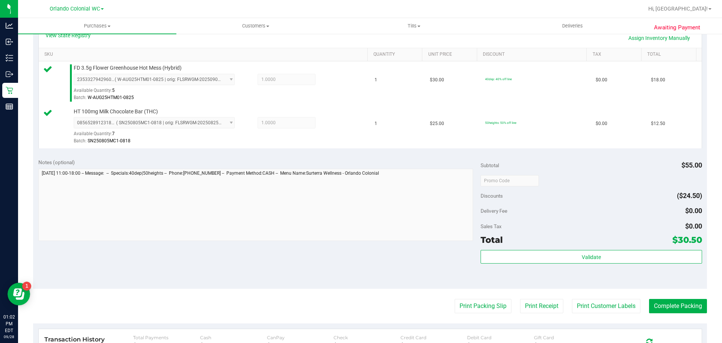
scroll to position [183, 0]
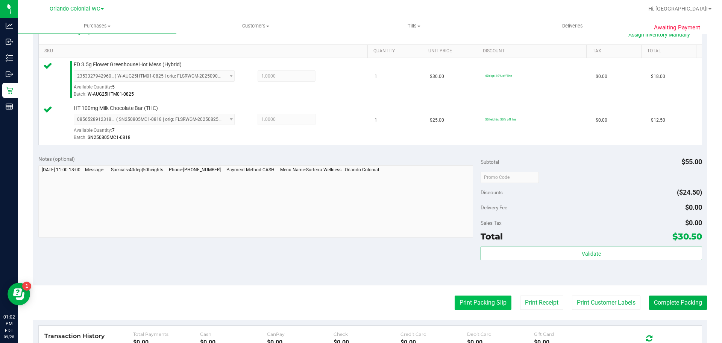
click at [484, 307] on button "Print Packing Slip" at bounding box center [483, 302] width 57 height 14
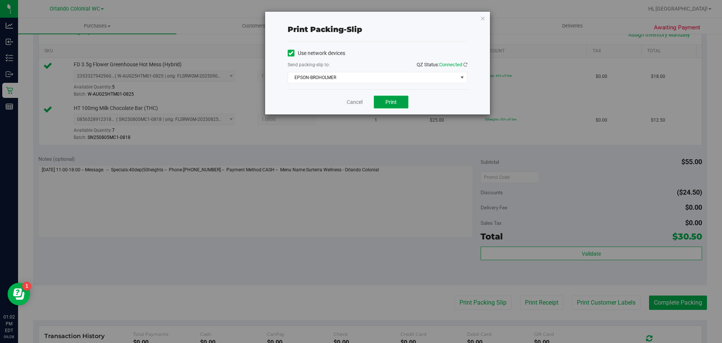
click at [391, 107] on button "Print" at bounding box center [391, 102] width 35 height 13
click at [351, 105] on link "Cancel" at bounding box center [355, 102] width 16 height 8
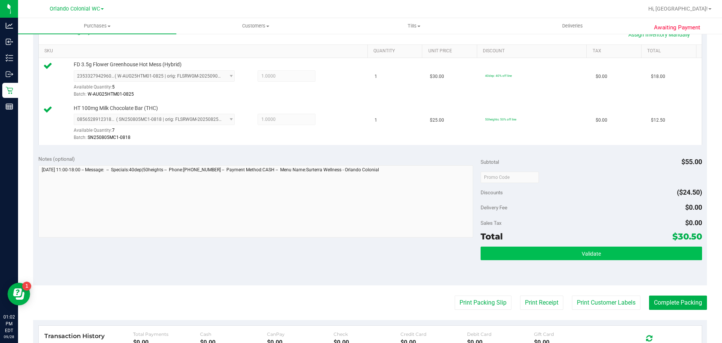
click at [542, 247] on button "Validate" at bounding box center [591, 253] width 221 height 14
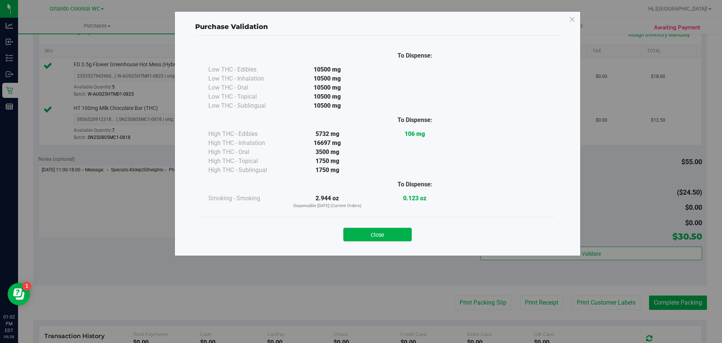
click at [641, 257] on div "Purchase Validation To Dispense: Low THC - Edibles 10500 mg" at bounding box center [364, 171] width 728 height 343
click at [401, 231] on button "Close" at bounding box center [377, 235] width 68 height 14
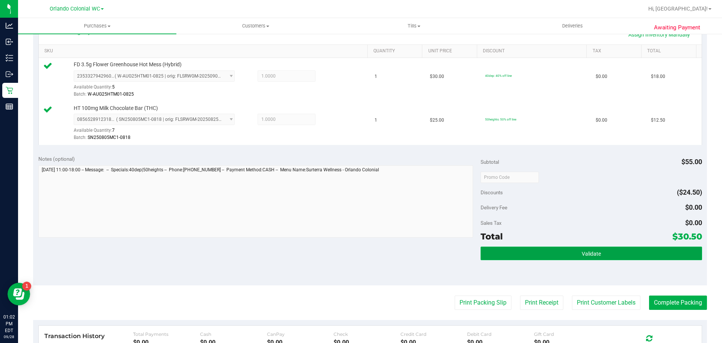
click at [649, 257] on button "Validate" at bounding box center [591, 253] width 221 height 14
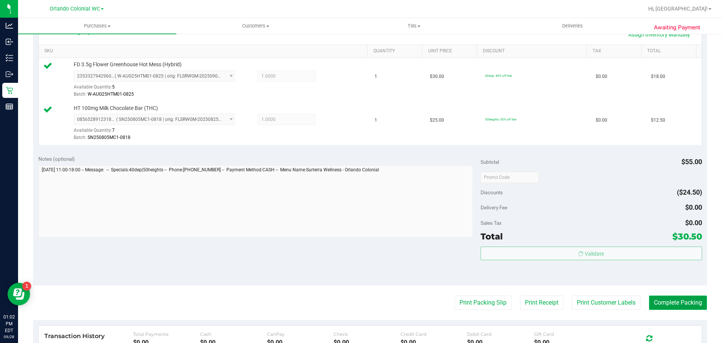
click at [674, 310] on button "Complete Packing" at bounding box center [678, 302] width 58 height 14
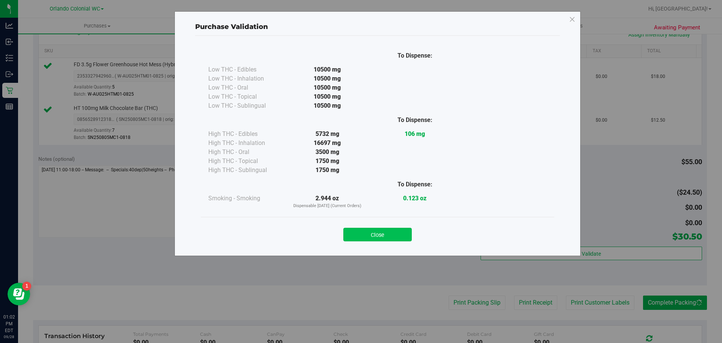
click at [394, 240] on button "Close" at bounding box center [377, 235] width 68 height 14
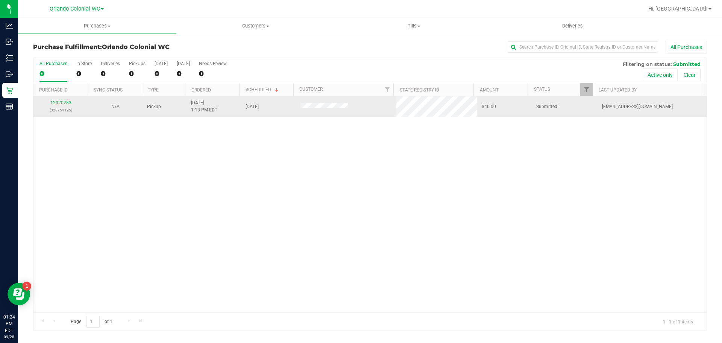
click at [61, 99] on div "12020283 (328751125)" at bounding box center [61, 106] width 46 height 14
click at [64, 105] on link "12020283" at bounding box center [60, 102] width 21 height 5
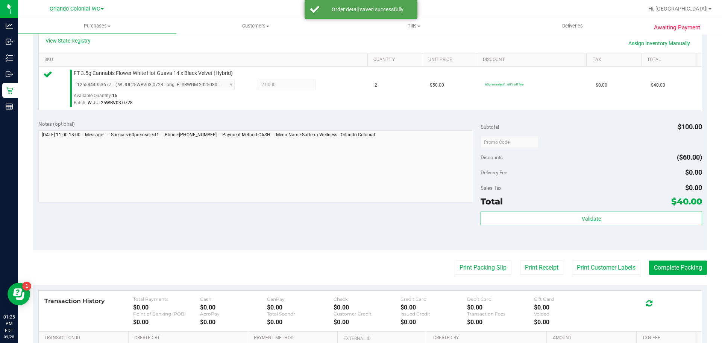
scroll to position [176, 0]
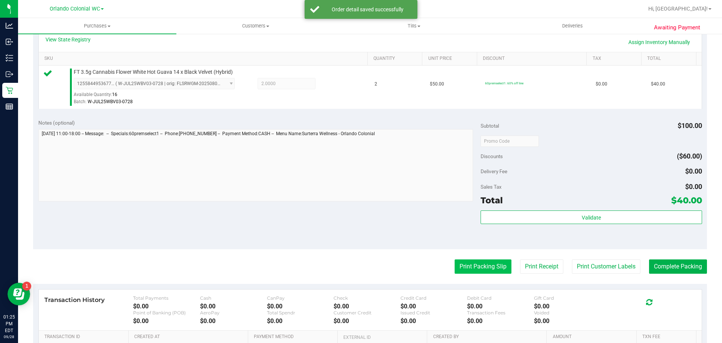
click at [470, 271] on button "Print Packing Slip" at bounding box center [483, 266] width 57 height 14
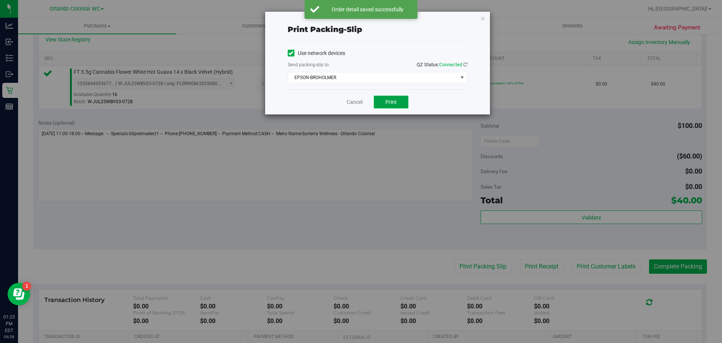
click at [397, 106] on button "Print" at bounding box center [391, 102] width 35 height 13
click at [350, 102] on link "Cancel" at bounding box center [355, 102] width 16 height 8
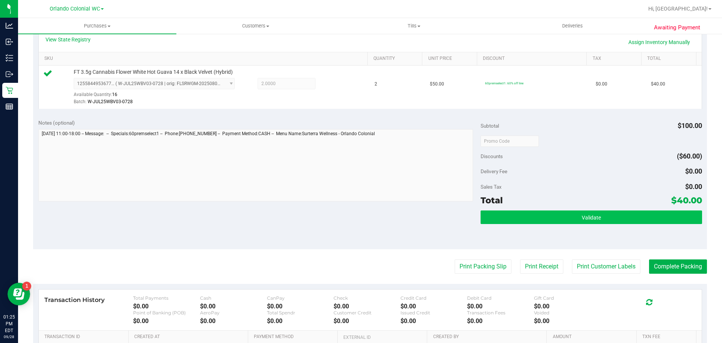
click at [554, 222] on button "Validate" at bounding box center [591, 217] width 221 height 14
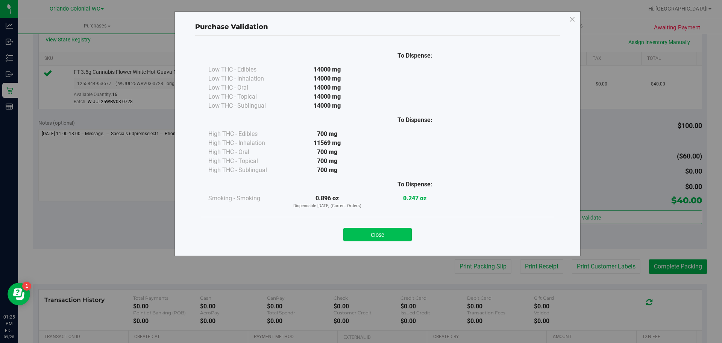
click at [372, 239] on button "Close" at bounding box center [377, 235] width 68 height 14
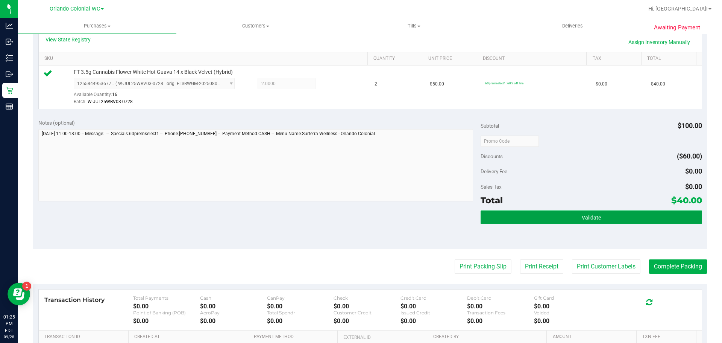
click at [607, 212] on button "Validate" at bounding box center [591, 217] width 221 height 14
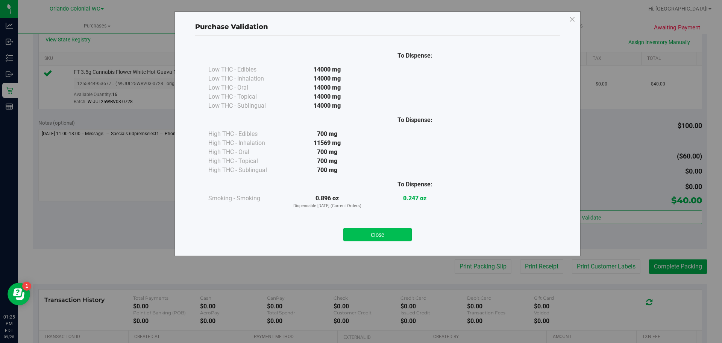
click at [393, 236] on button "Close" at bounding box center [377, 235] width 68 height 14
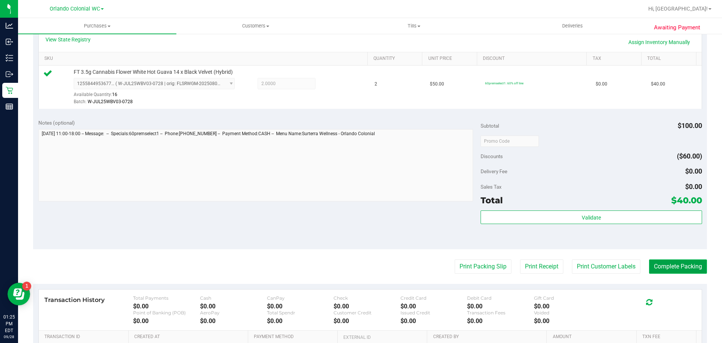
click at [665, 269] on button "Complete Packing" at bounding box center [678, 266] width 58 height 14
